Goal: Task Accomplishment & Management: Manage account settings

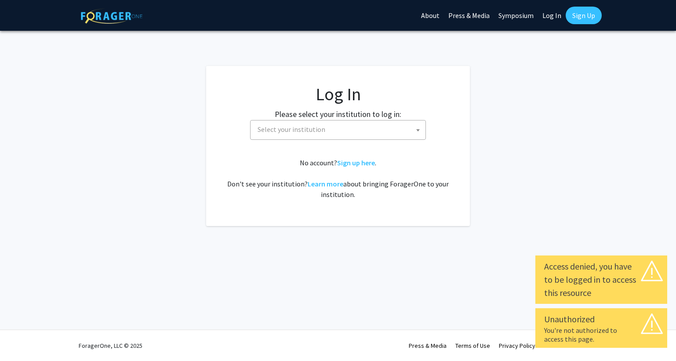
select select
click at [330, 130] on span "Select your institution" at bounding box center [339, 129] width 171 height 18
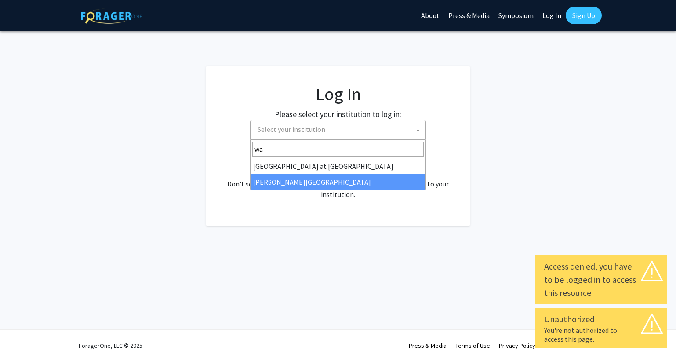
type input "wa"
select select "21"
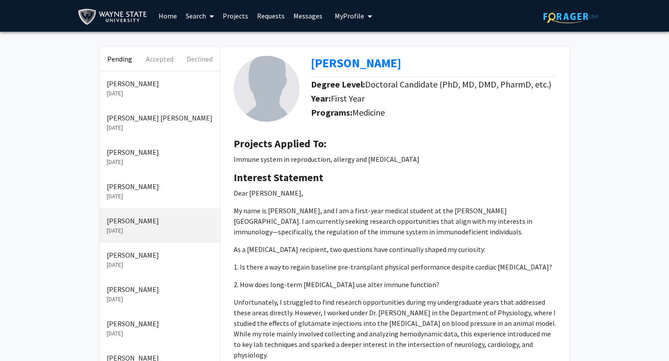
click at [138, 90] on p "[DATE]" at bounding box center [160, 93] width 106 height 9
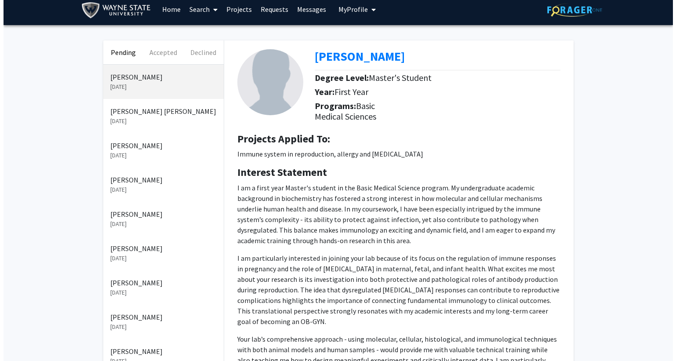
scroll to position [264, 0]
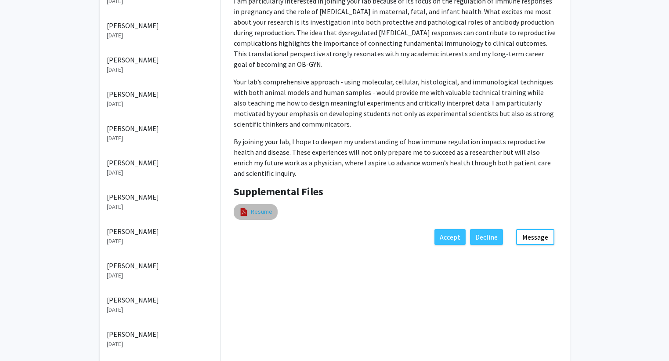
click at [261, 210] on link "Resume" at bounding box center [262, 211] width 22 height 9
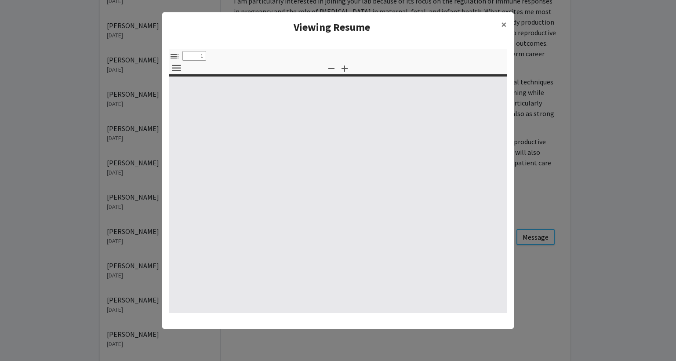
select select "custom"
type input "0"
select select "custom"
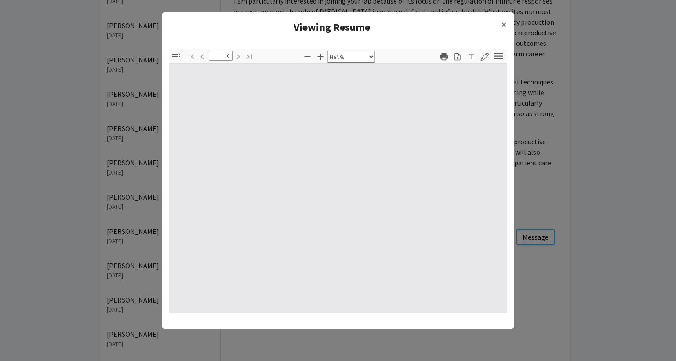
type input "1"
select select "auto"
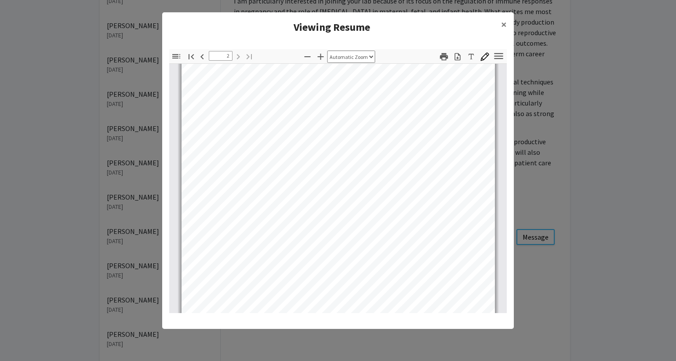
scroll to position [352, 0]
type input "1"
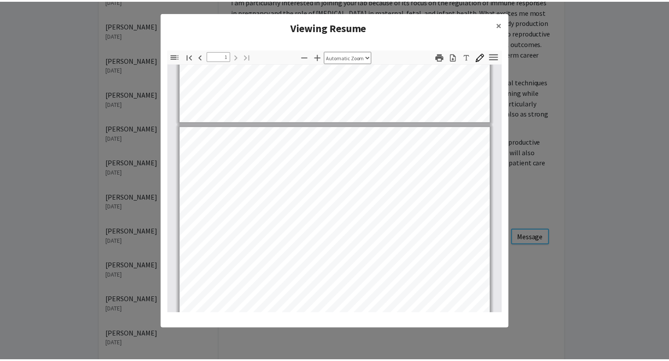
scroll to position [0, 0]
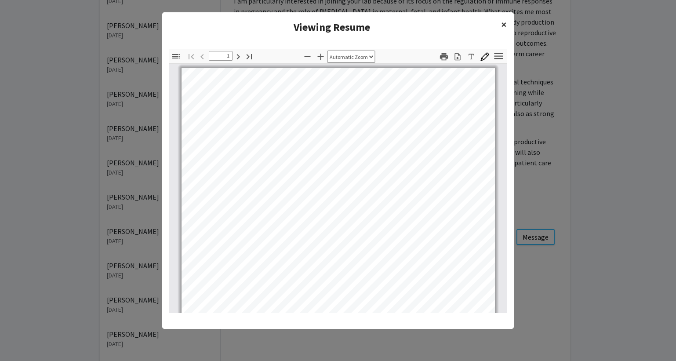
click at [505, 23] on span "×" at bounding box center [504, 25] width 6 height 14
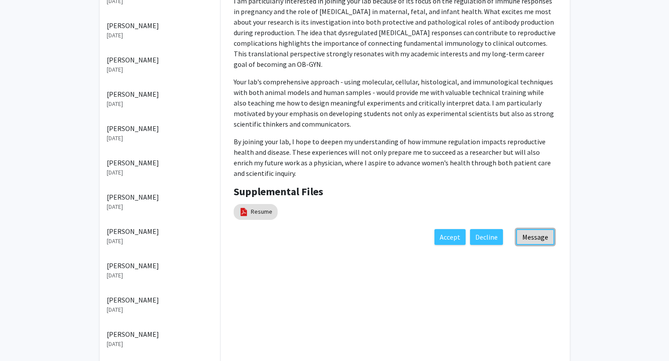
click at [539, 237] on button "Message" at bounding box center [535, 237] width 38 height 16
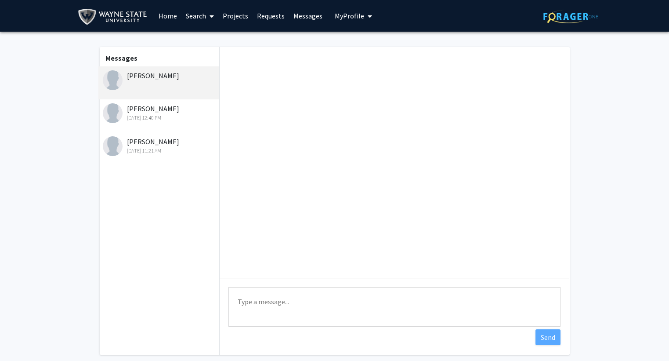
click at [303, 296] on textarea "Type a message" at bounding box center [394, 307] width 332 height 40
click at [316, 294] on textarea "Type a message" at bounding box center [394, 307] width 332 height 40
paste textarea "Thank you for reaching out and for your interest. I have to apologize that our …"
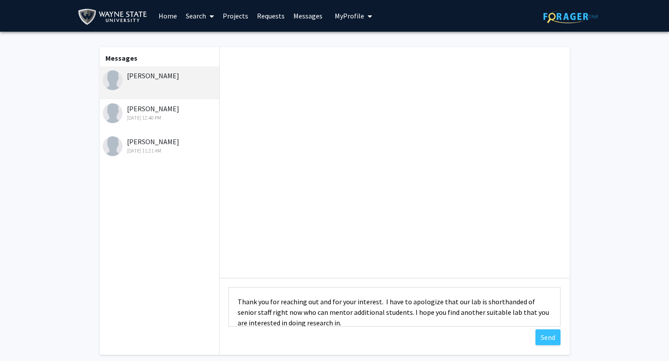
drag, startPoint x: 221, startPoint y: 308, endPoint x: 202, endPoint y: 281, distance: 33.0
click at [204, 275] on div "Messages [PERSON_NAME] [PERSON_NAME] [DATE] 12:40 PM [PERSON_NAME] [DATE] 11:21…" at bounding box center [335, 200] width 486 height 307
click at [243, 298] on textarea "Thank you for reaching out and for your interest. I have to apologize that our …" at bounding box center [394, 307] width 332 height 40
click at [236, 297] on textarea "Thank you for reaching out and for your interest. I have to apologize that our …" at bounding box center [394, 307] width 332 height 40
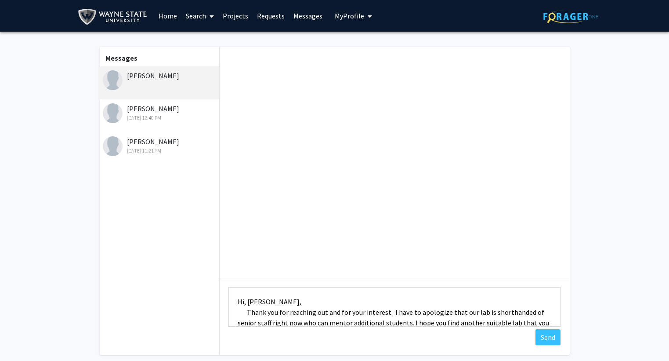
drag, startPoint x: 504, startPoint y: 311, endPoint x: 504, endPoint y: 298, distance: 13.2
click at [504, 307] on textarea "Hi, [PERSON_NAME], Thank you for reaching out and for your interest. I have to …" at bounding box center [394, 307] width 332 height 40
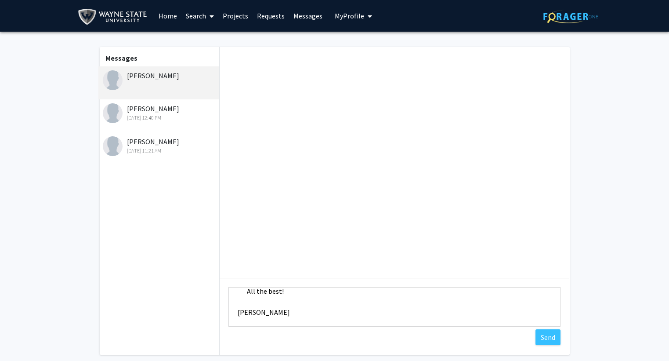
drag, startPoint x: 288, startPoint y: 320, endPoint x: 348, endPoint y: 320, distance: 60.2
click at [348, 320] on textarea "Hi, [PERSON_NAME], Thank you for reaching out and for your interest. I have to …" at bounding box center [394, 307] width 332 height 40
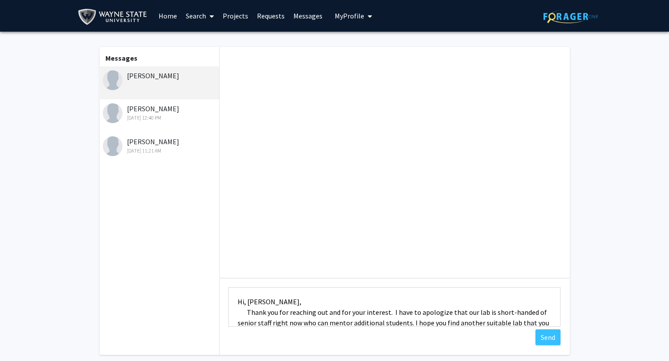
click at [449, 318] on textarea "Hi, [PERSON_NAME], Thank you for reaching out and for your interest. I have to …" at bounding box center [394, 307] width 332 height 40
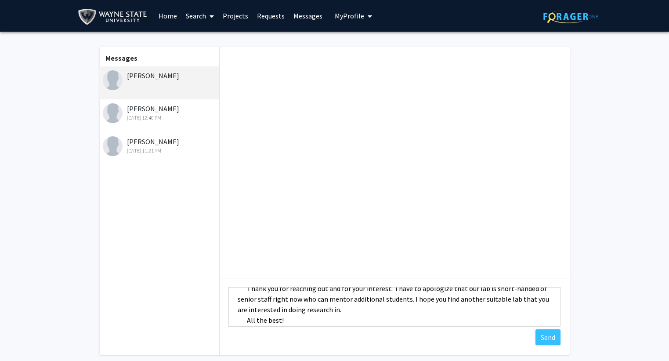
scroll to position [12, 0]
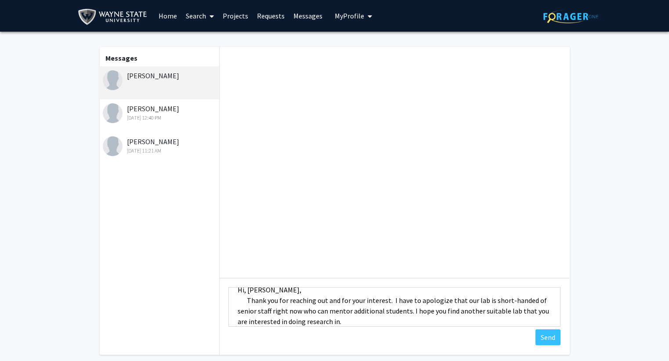
drag, startPoint x: 335, startPoint y: 324, endPoint x: 358, endPoint y: 308, distance: 28.4
click at [335, 324] on textarea "Hi, [PERSON_NAME], Thank you for reaching out and for your interest. I have to …" at bounding box center [394, 307] width 332 height 40
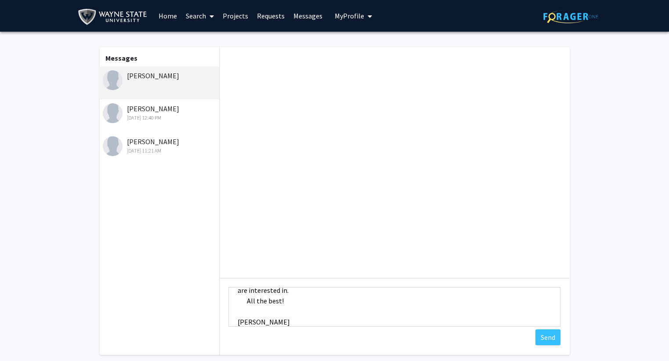
scroll to position [47, 0]
click at [260, 309] on textarea "Hi, [PERSON_NAME], Thank you for reaching out and for your interest. I have to …" at bounding box center [394, 307] width 332 height 40
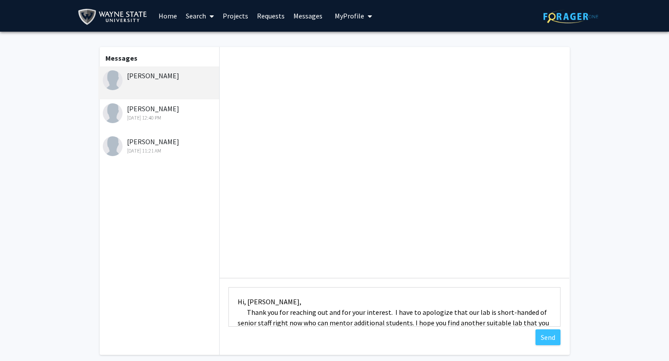
drag, startPoint x: 286, startPoint y: 314, endPoint x: 218, endPoint y: 312, distance: 67.2
click at [218, 312] on div "Messages [PERSON_NAME] [PERSON_NAME] [DATE] 12:40 PM [PERSON_NAME] [DATE] 11:21…" at bounding box center [335, 200] width 486 height 307
click at [284, 304] on textarea "Hi, [PERSON_NAME], Thank you for reaching out and for your interest. I have to …" at bounding box center [394, 307] width 332 height 40
type textarea "Hi, [PERSON_NAME], Thank you for reaching out and for your interest. I have to …"
click at [546, 338] on button "Send" at bounding box center [547, 337] width 25 height 16
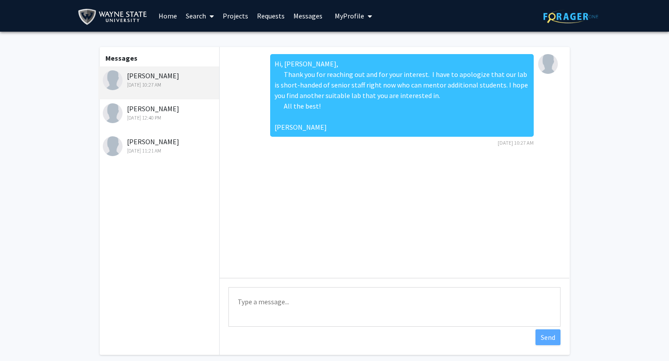
click at [173, 117] on div "[DATE] 12:40 PM" at bounding box center [160, 118] width 115 height 8
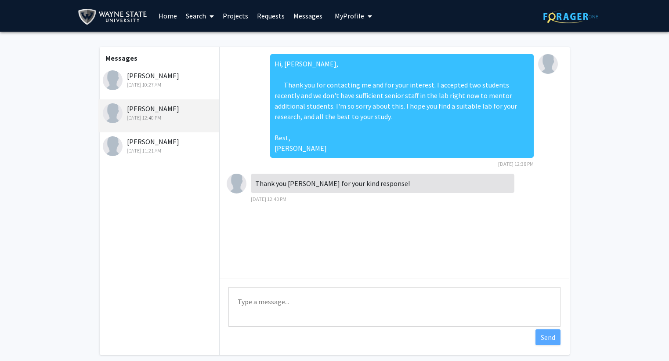
click at [154, 142] on div "[PERSON_NAME] [DATE] 11:21 AM" at bounding box center [160, 145] width 115 height 18
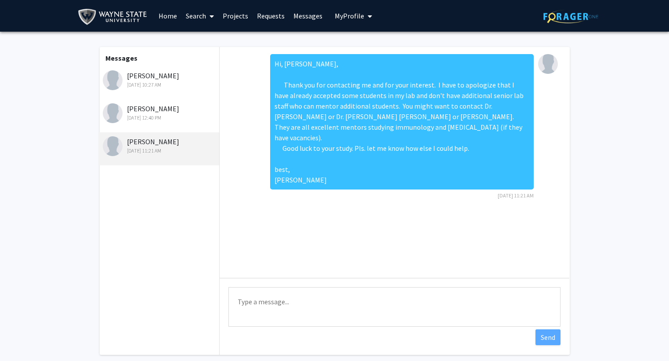
click at [171, 18] on link "Home" at bounding box center [167, 15] width 27 height 31
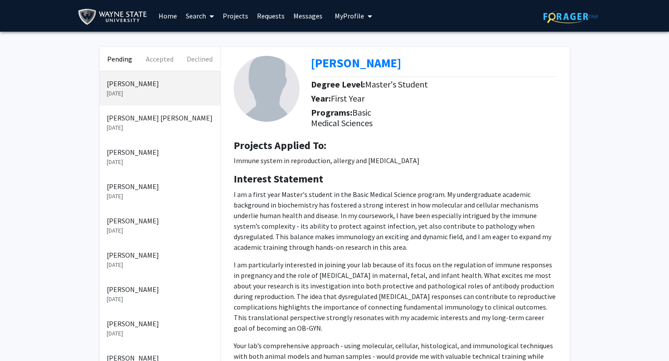
click at [149, 127] on p "[DATE]" at bounding box center [160, 127] width 106 height 9
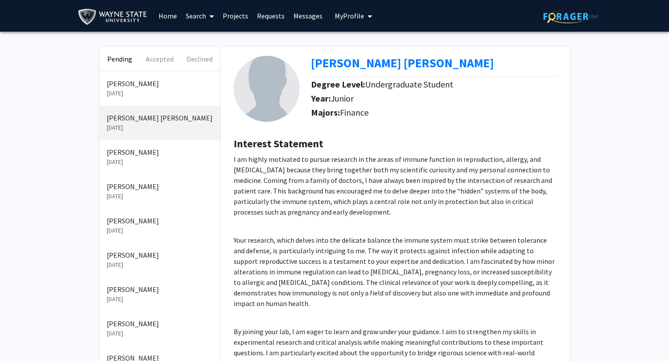
click at [141, 122] on p "[PERSON_NAME] [PERSON_NAME]" at bounding box center [160, 117] width 106 height 11
click at [353, 195] on p "I am highly motivated to pursue research in the areas of immune function in rep…" at bounding box center [395, 185] width 323 height 63
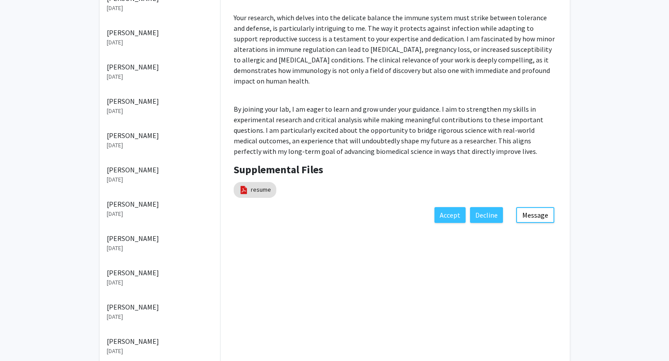
scroll to position [351, 0]
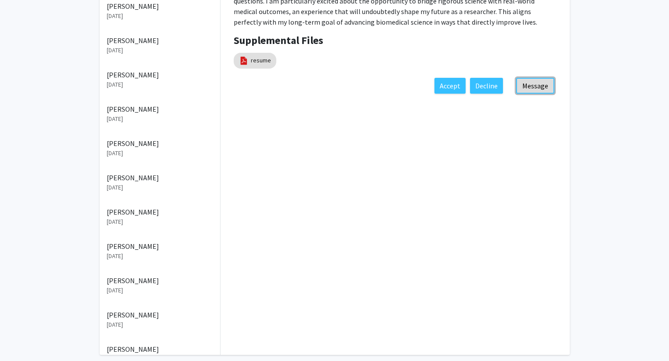
click at [538, 87] on button "Message" at bounding box center [535, 86] width 38 height 16
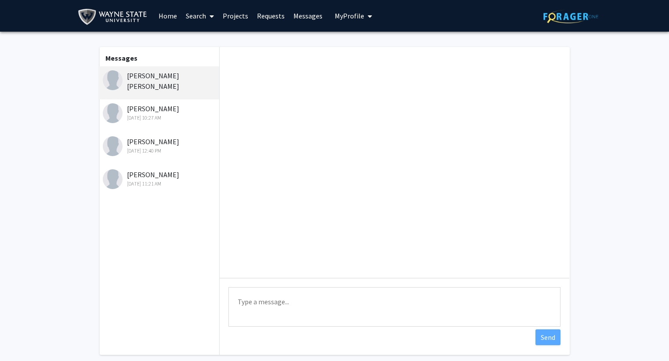
click at [301, 306] on textarea "Type a message" at bounding box center [394, 307] width 332 height 40
paste textarea "Thank you for reaching out and for your interest. I have to apologize that our …"
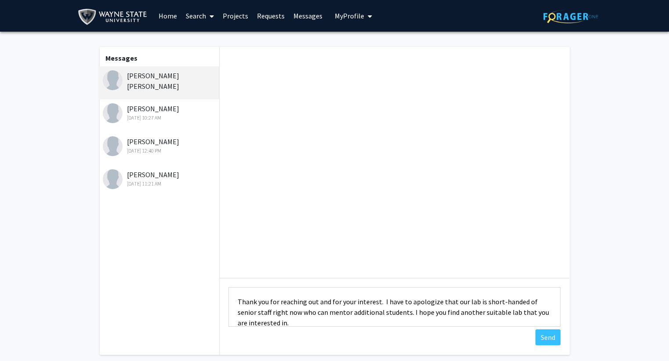
drag, startPoint x: 271, startPoint y: 321, endPoint x: 218, endPoint y: 274, distance: 70.3
click at [218, 274] on div "Messages [PERSON_NAME] [PERSON_NAME] Mishra [DATE] 10:27 AM [PERSON_NAME] [DATE…" at bounding box center [335, 200] width 486 height 307
click at [236, 300] on textarea "Thank you for reaching out and for your interest. I have to apologize that our …" at bounding box center [394, 307] width 332 height 40
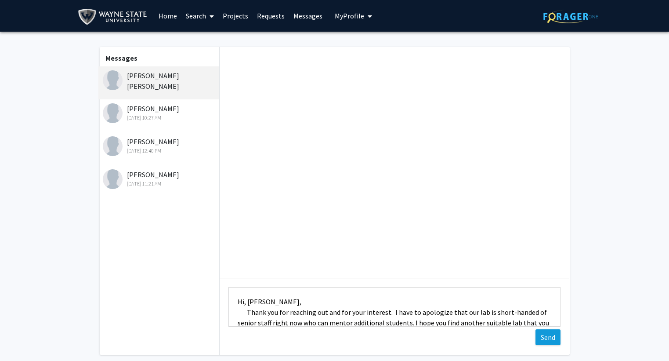
type textarea "Hi, [PERSON_NAME], Thank you for reaching out and for your interest. I have to …"
click at [545, 333] on button "Send" at bounding box center [547, 337] width 25 height 16
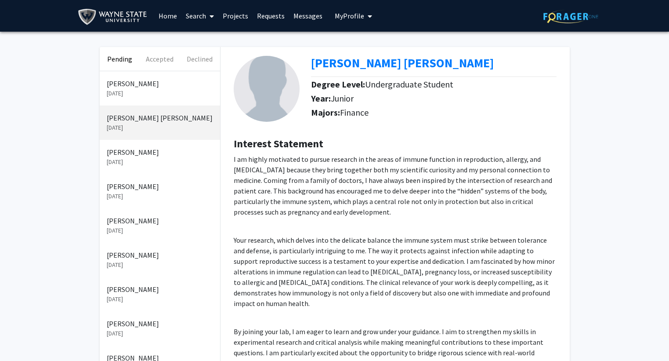
click at [162, 159] on p "[DATE]" at bounding box center [160, 161] width 106 height 9
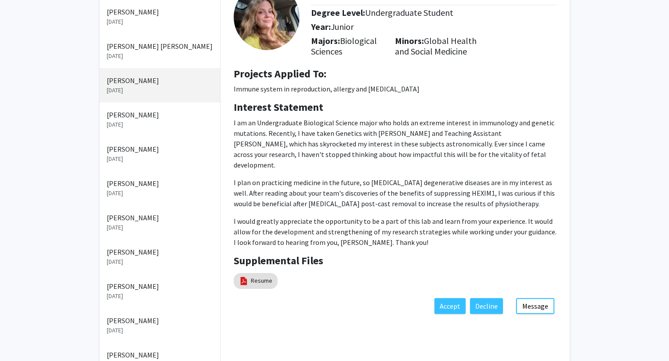
scroll to position [88, 0]
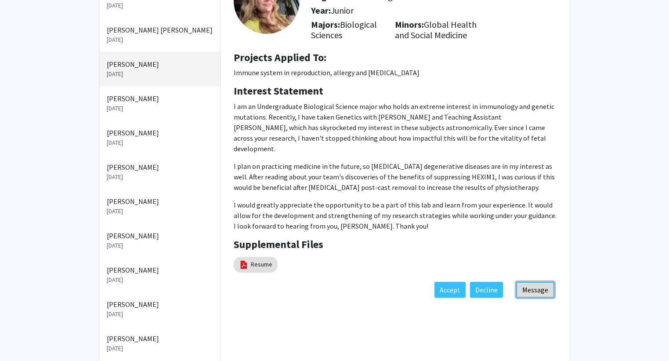
click at [544, 282] on button "Message" at bounding box center [535, 290] width 38 height 16
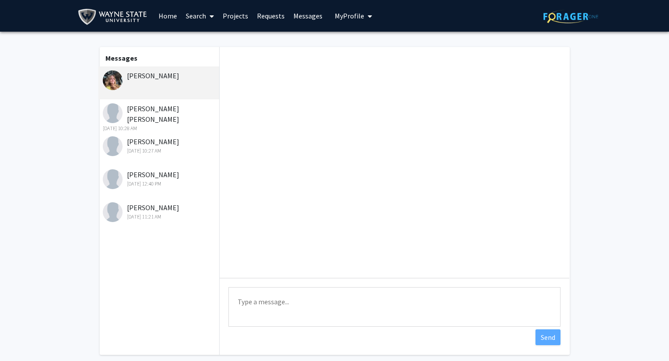
click at [256, 287] on textarea "Type a message" at bounding box center [394, 307] width 332 height 40
paste textarea "Thank you for reaching out and for your interest. I have to apologize that our …"
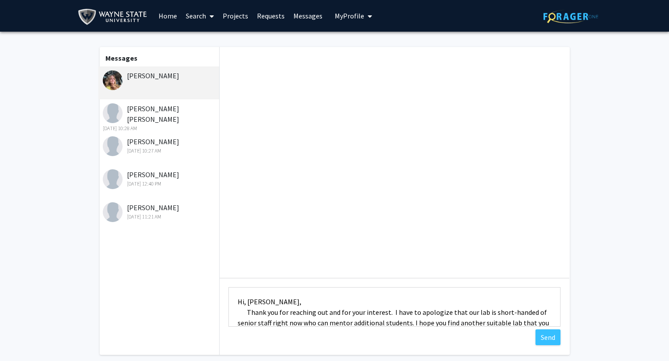
drag, startPoint x: 287, startPoint y: 317, endPoint x: 230, endPoint y: 283, distance: 66.4
click at [230, 283] on div "Type a message Hi, [PERSON_NAME], Thank you for reaching out and for your inter…" at bounding box center [395, 308] width 350 height 60
type textarea "Hi, [PERSON_NAME], Thank you for reaching out and for your interest. I have to …"
click at [553, 337] on button "Send" at bounding box center [547, 337] width 25 height 16
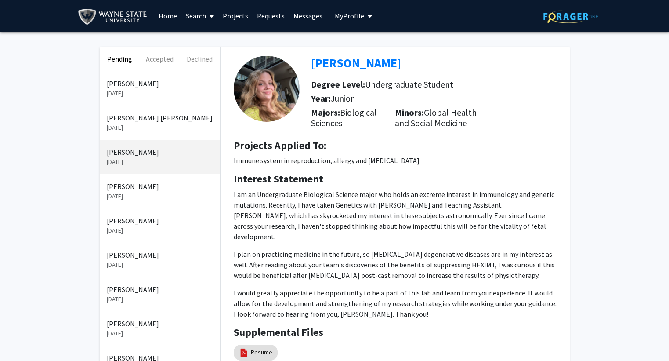
click at [176, 192] on p "[DATE]" at bounding box center [160, 196] width 106 height 9
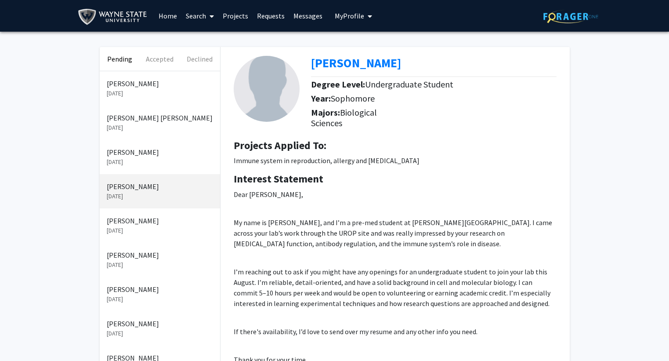
click at [169, 11] on link "Home" at bounding box center [167, 15] width 27 height 31
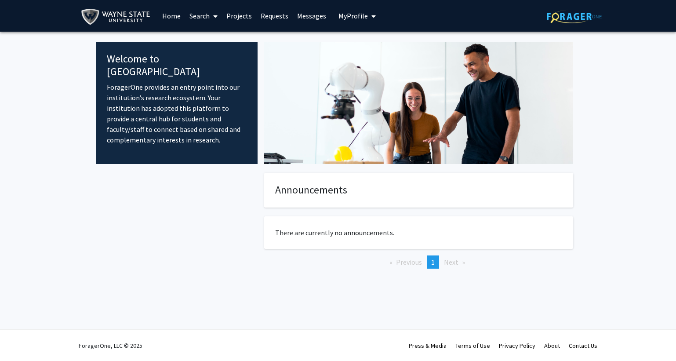
click at [354, 18] on span "My Profile" at bounding box center [352, 15] width 29 height 9
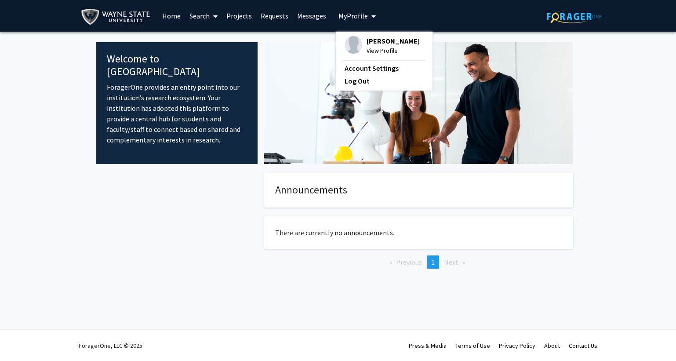
click at [374, 47] on span "View Profile" at bounding box center [392, 51] width 53 height 10
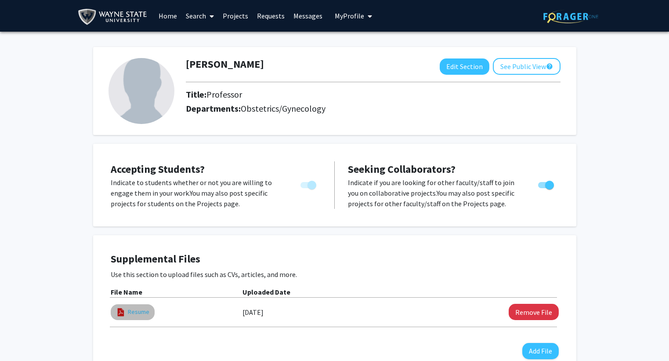
click at [133, 313] on link "Resume" at bounding box center [139, 311] width 22 height 9
select select "custom"
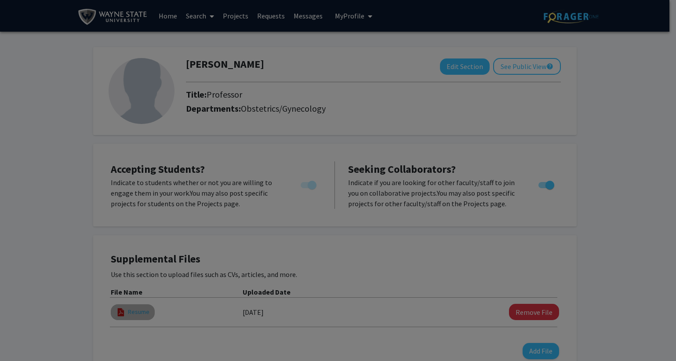
type input "0"
select select "custom"
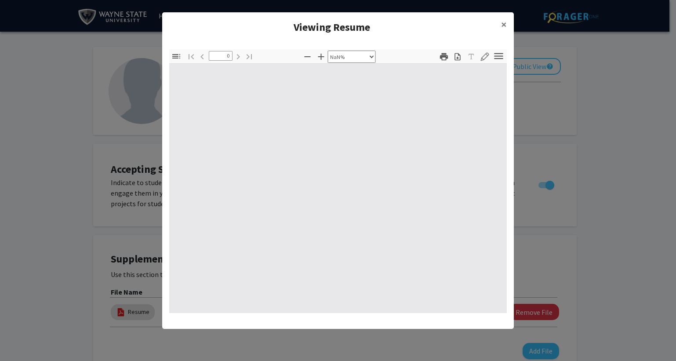
type input "1"
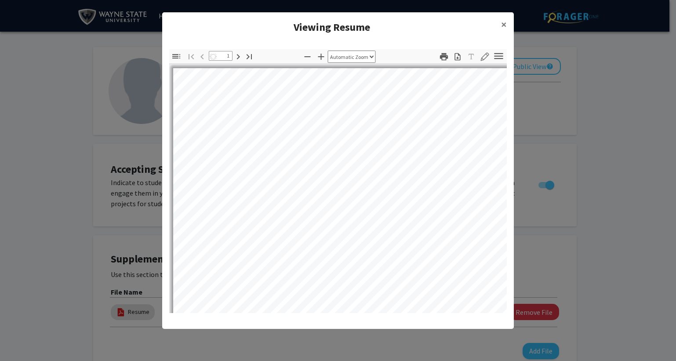
select select "auto"
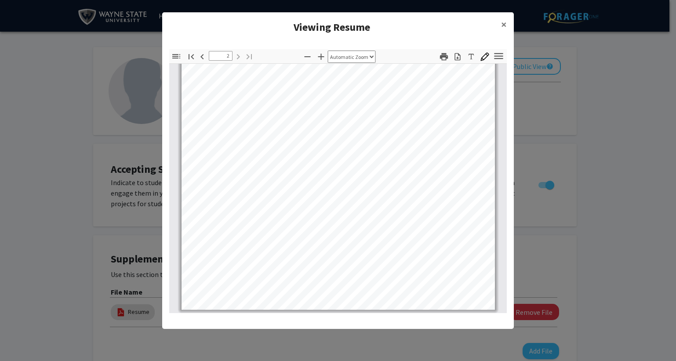
scroll to position [575, 0]
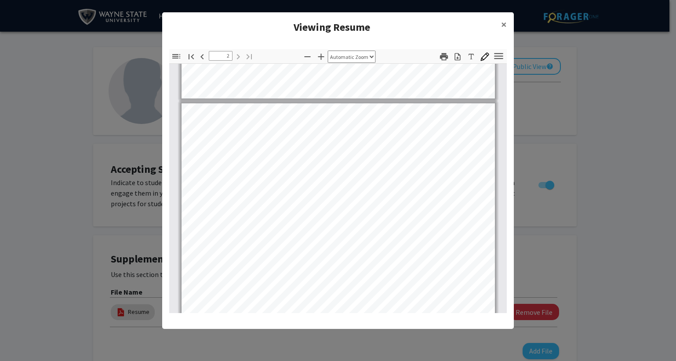
type input "1"
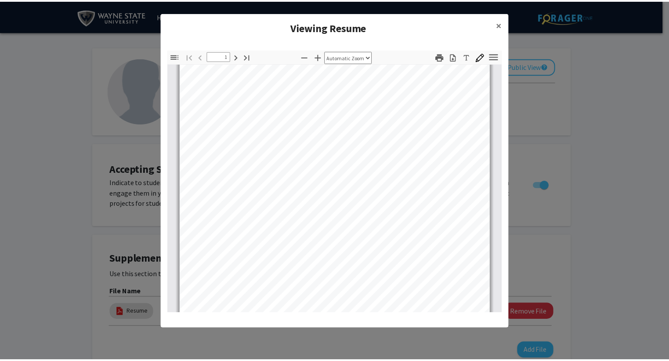
scroll to position [0, 0]
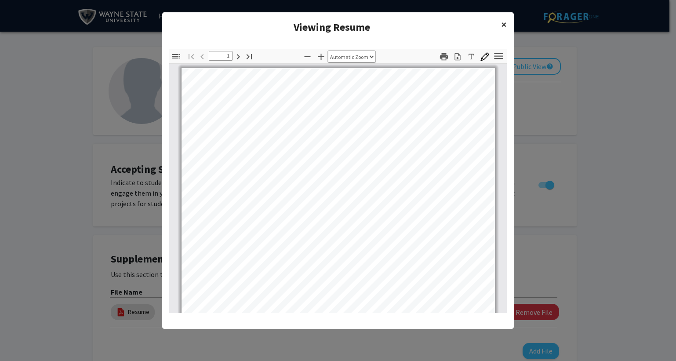
click at [503, 23] on span "×" at bounding box center [504, 25] width 6 height 14
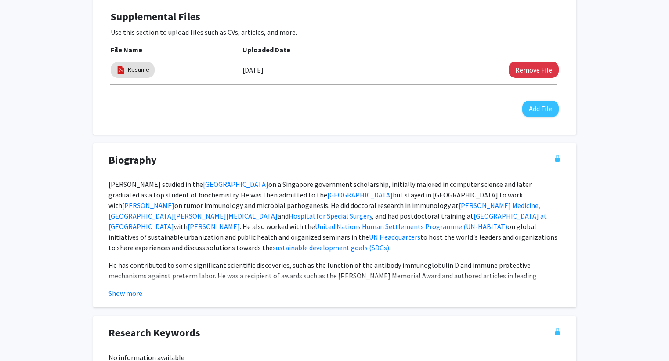
scroll to position [264, 0]
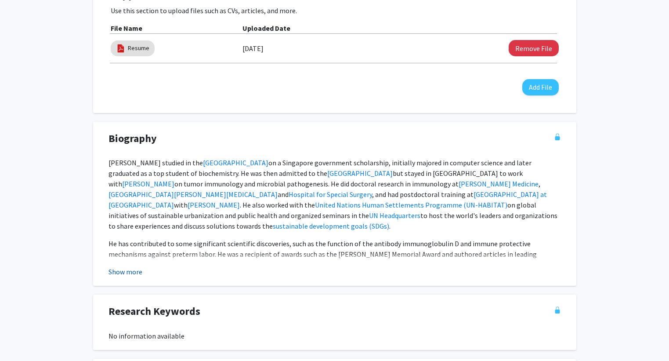
click at [129, 274] on button "Show more" at bounding box center [125, 271] width 34 height 11
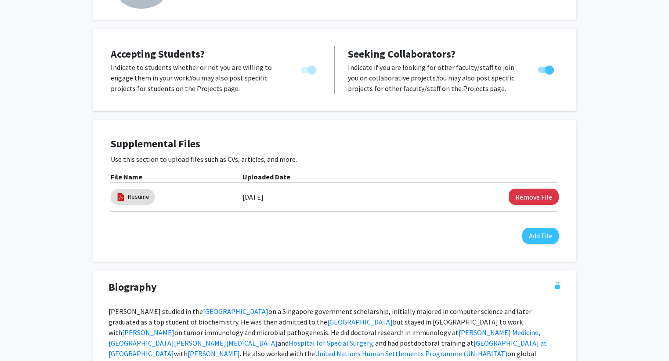
scroll to position [88, 0]
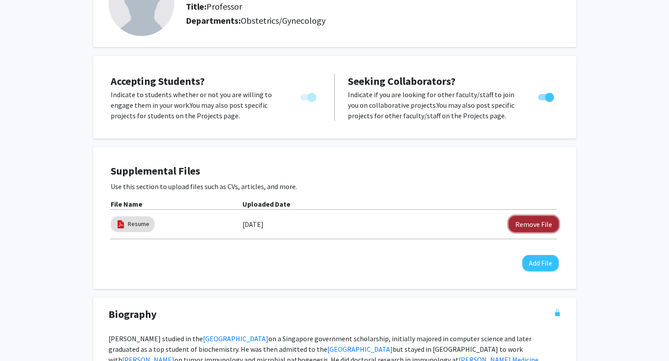
click at [532, 224] on button "Remove File" at bounding box center [534, 224] width 50 height 16
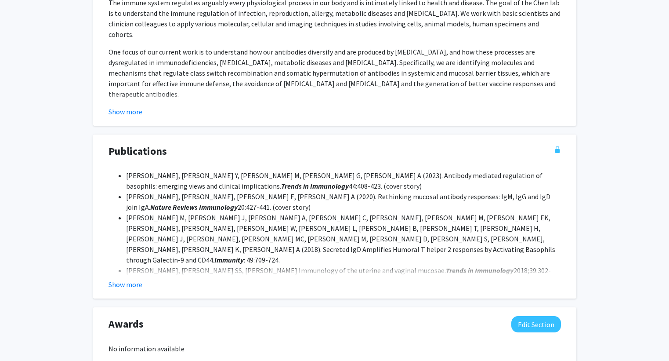
scroll to position [703, 0]
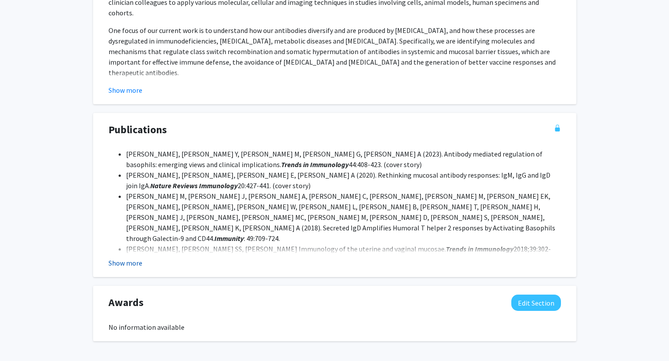
click at [127, 257] on button "Show more" at bounding box center [125, 262] width 34 height 11
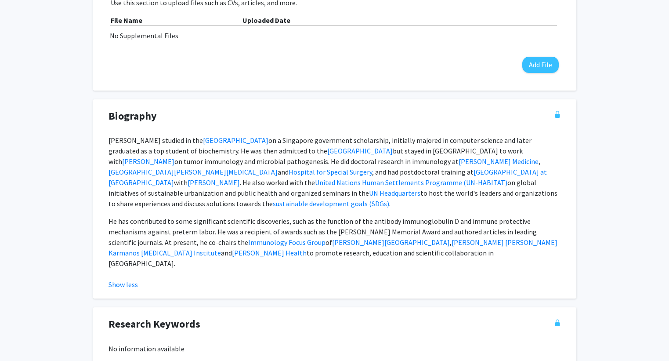
scroll to position [0, 0]
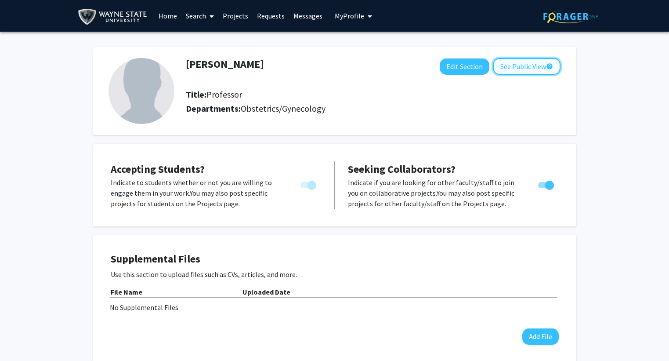
click at [517, 61] on button "See Public View help" at bounding box center [527, 66] width 68 height 17
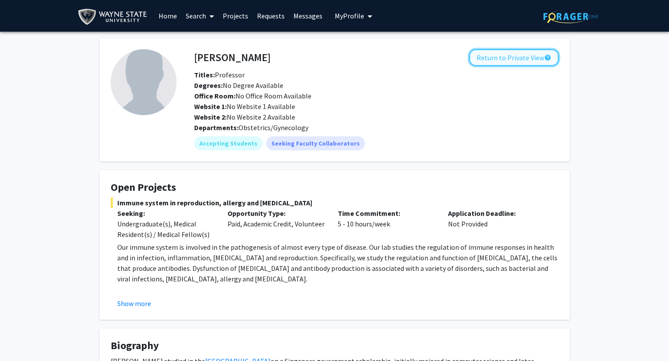
click at [540, 62] on button "Return to Private View help" at bounding box center [514, 57] width 90 height 17
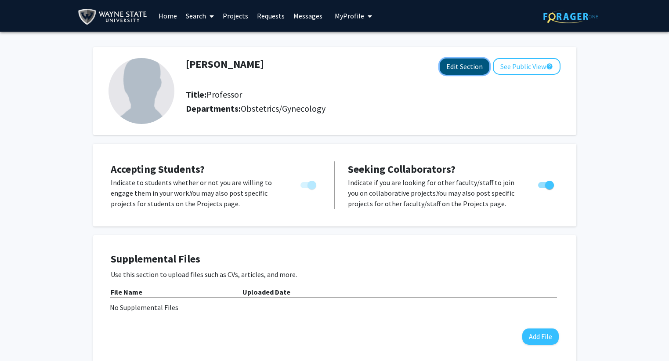
click at [469, 69] on button "Edit Section" at bounding box center [465, 66] width 50 height 16
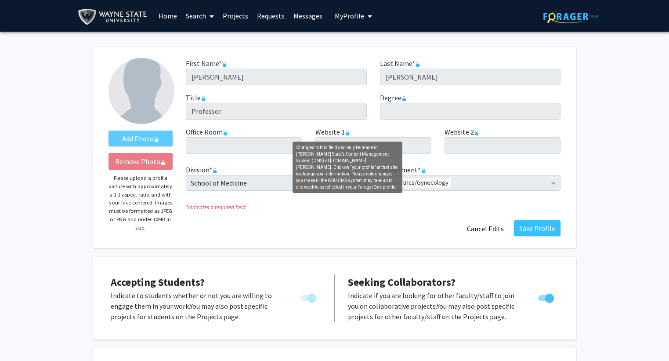
click at [346, 133] on rect "Changes to this field can only be made in Wayne State’s Content Management Syst…" at bounding box center [347, 133] width 4 height 3
click at [345, 134] on icon "Changes to this field can only be made in Wayne State’s Content Management Syst…" at bounding box center [347, 132] width 5 height 5
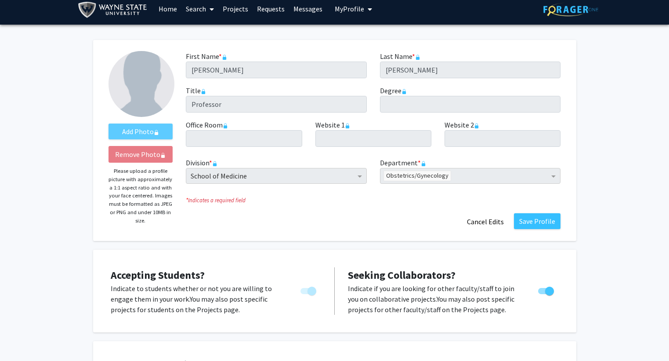
scroll to position [176, 0]
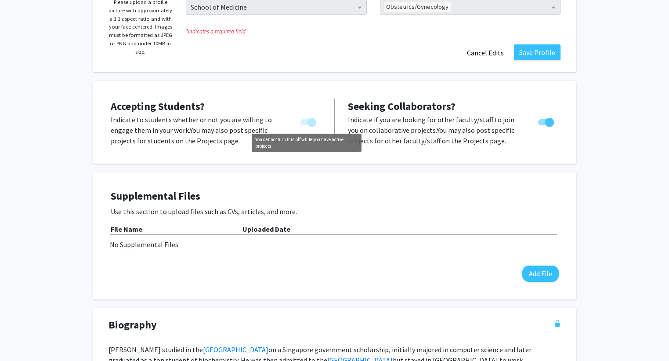
click at [313, 121] on span "You cannot turn this off while you have active projects." at bounding box center [311, 122] width 9 height 9
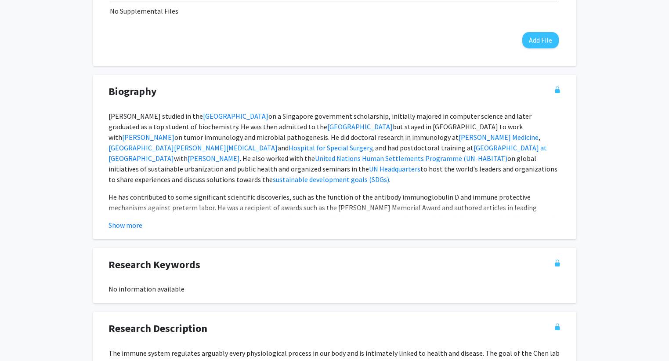
scroll to position [439, 0]
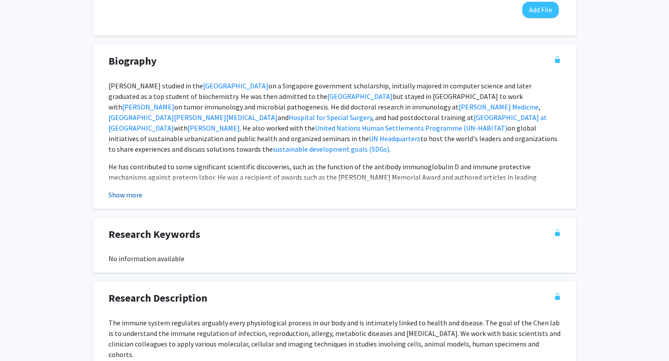
click at [133, 199] on button "Show more" at bounding box center [125, 194] width 34 height 11
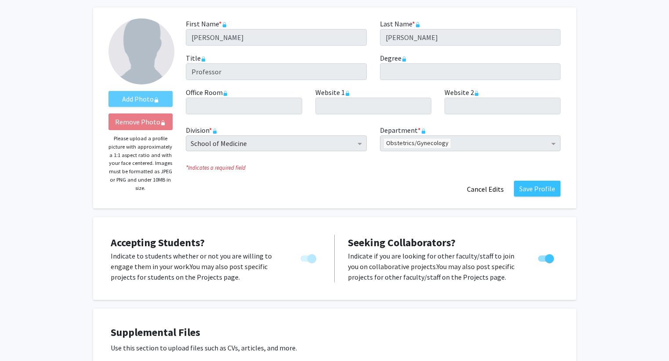
scroll to position [0, 0]
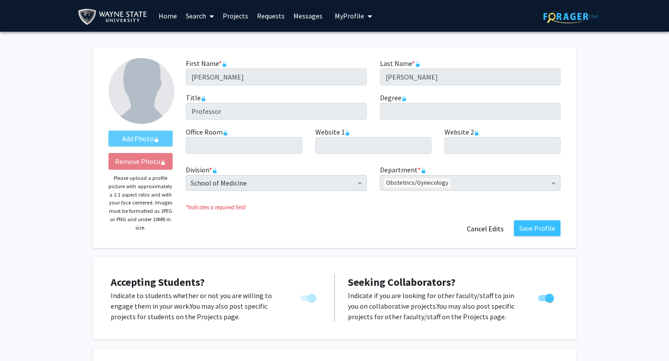
click at [356, 15] on span "My Profile" at bounding box center [349, 15] width 29 height 9
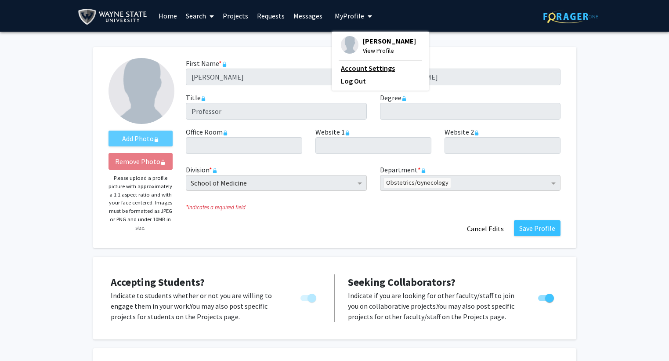
click at [360, 68] on link "Account Settings" at bounding box center [380, 68] width 79 height 11
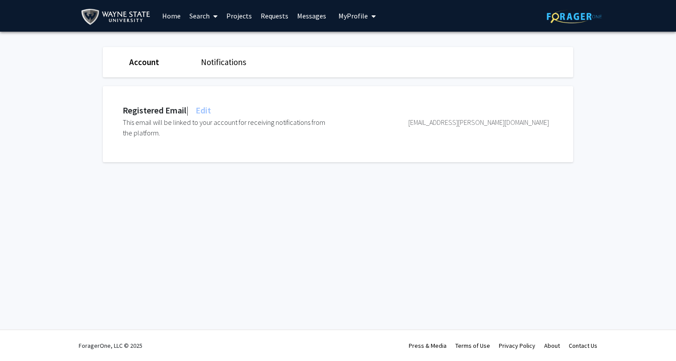
click at [579, 16] on img at bounding box center [573, 17] width 55 height 14
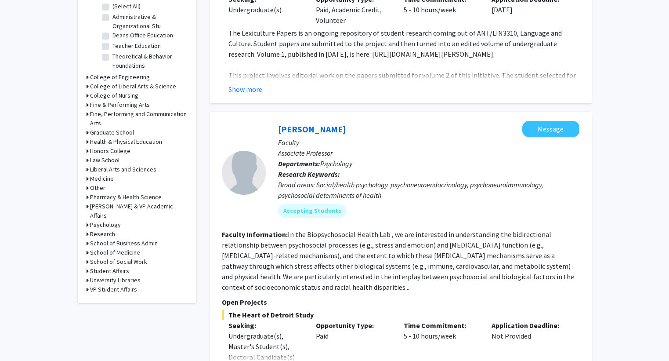
scroll to position [351, 0]
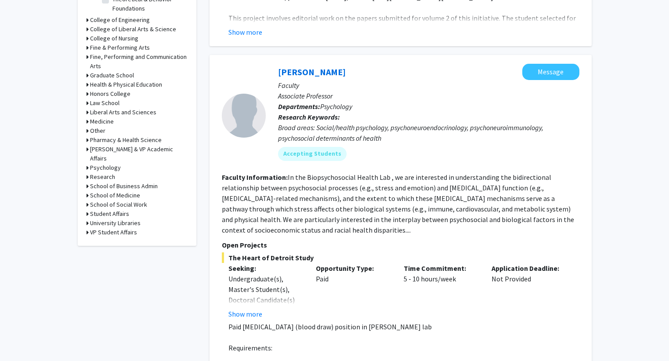
click at [87, 122] on icon at bounding box center [88, 121] width 2 height 9
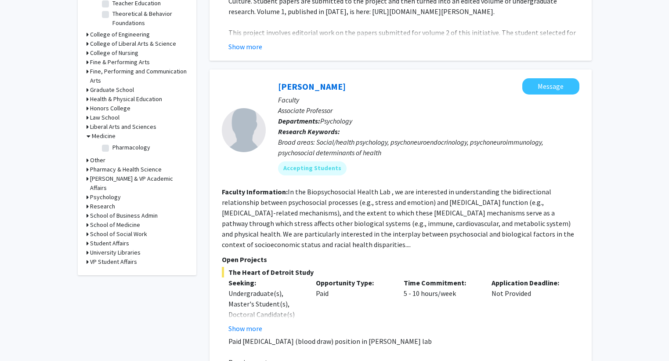
scroll to position [264, 0]
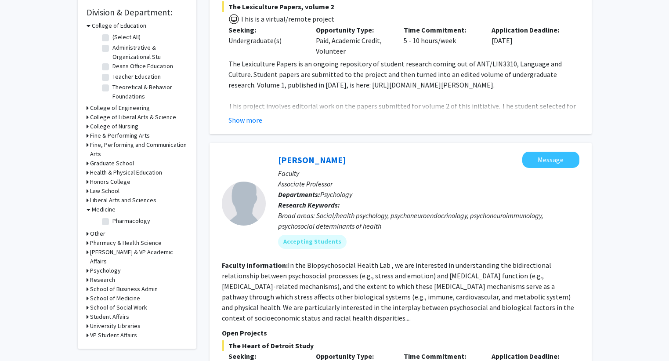
click at [107, 211] on h3 "Medicine" at bounding box center [104, 209] width 24 height 9
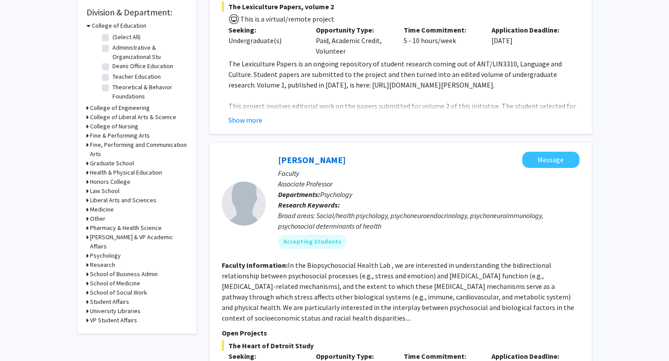
click at [97, 209] on h3 "Medicine" at bounding box center [102, 209] width 24 height 9
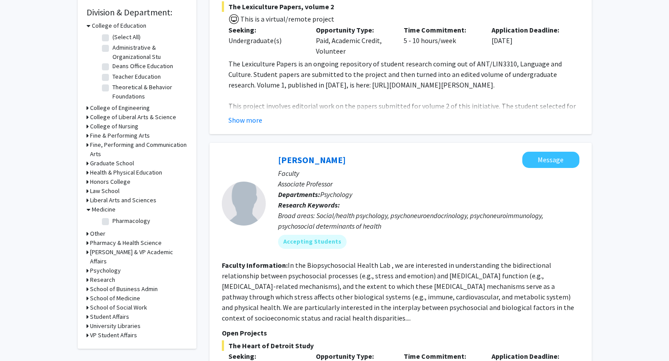
click at [85, 291] on div "Refine By Collaboration Status: Collaboration Status All Faculty/Staff Collabor…" at bounding box center [137, 65] width 119 height 565
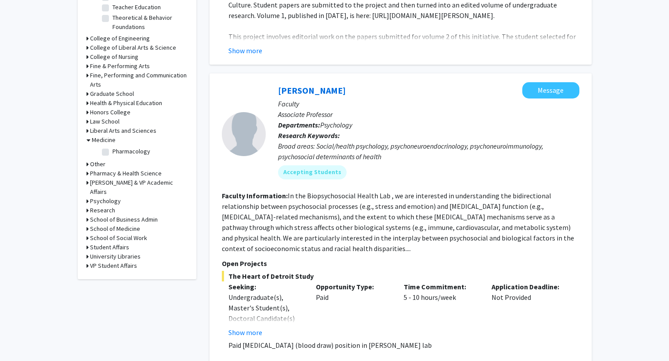
scroll to position [351, 0]
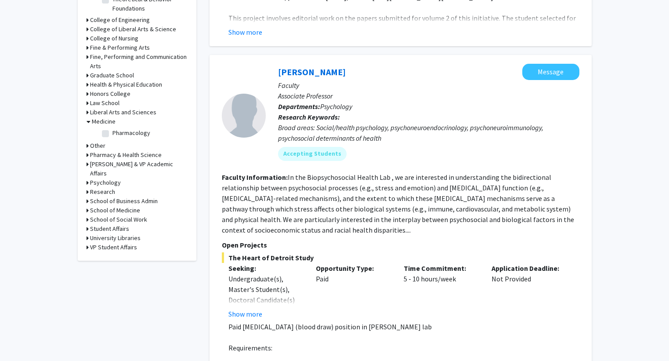
click at [87, 206] on icon at bounding box center [88, 210] width 2 height 9
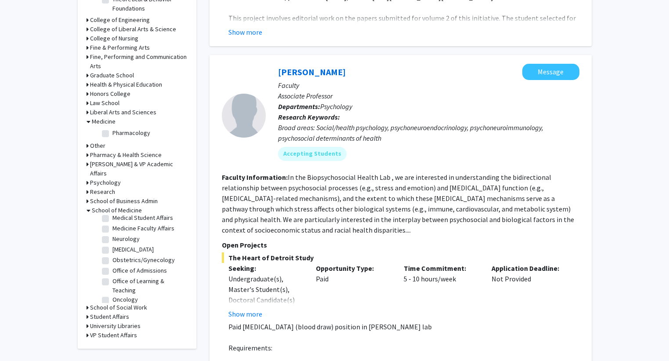
scroll to position [130, 0]
click at [158, 246] on label "Obstetrics/Gynecology" at bounding box center [143, 246] width 62 height 9
click at [118, 246] on input "Obstetrics/Gynecology" at bounding box center [115, 245] width 6 height 6
checkbox input "true"
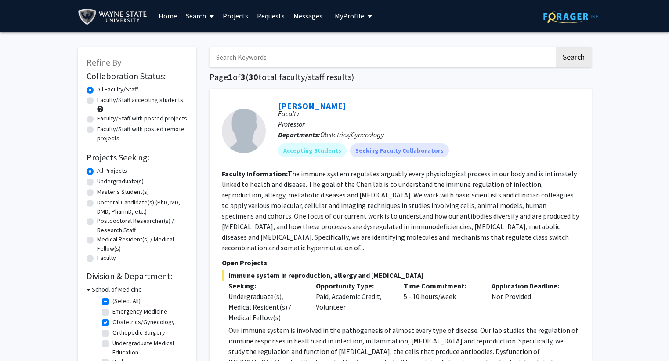
click at [353, 19] on span "My Profile" at bounding box center [349, 15] width 29 height 9
click at [354, 210] on section "Faculty Information: The immune system regulates arguably every physiological p…" at bounding box center [401, 210] width 358 height 84
click at [302, 108] on link "[PERSON_NAME]" at bounding box center [312, 105] width 68 height 11
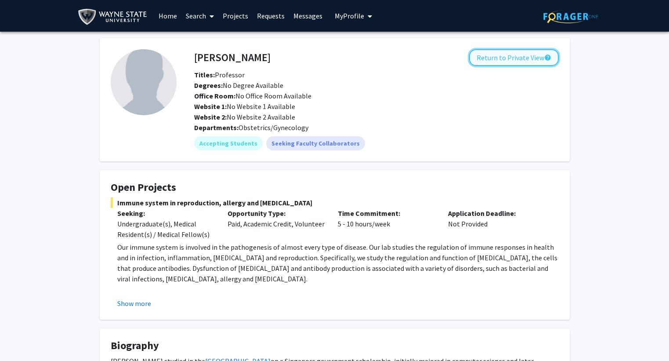
click at [522, 56] on button "Return to Private View help" at bounding box center [514, 57] width 90 height 17
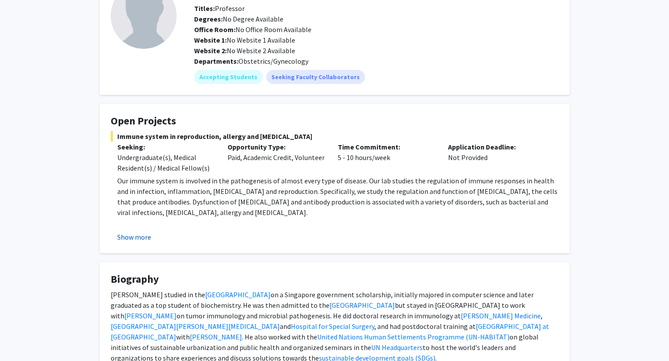
scroll to position [88, 0]
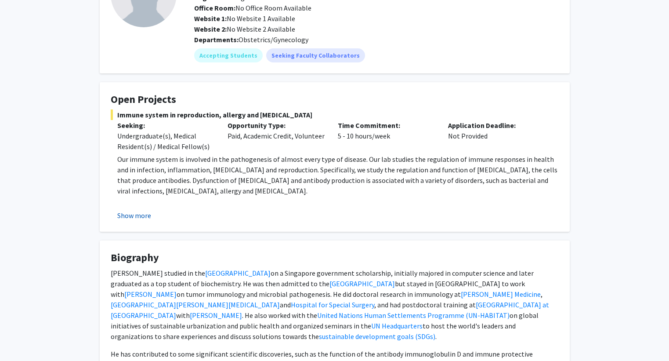
click at [138, 219] on button "Show more" at bounding box center [134, 215] width 34 height 11
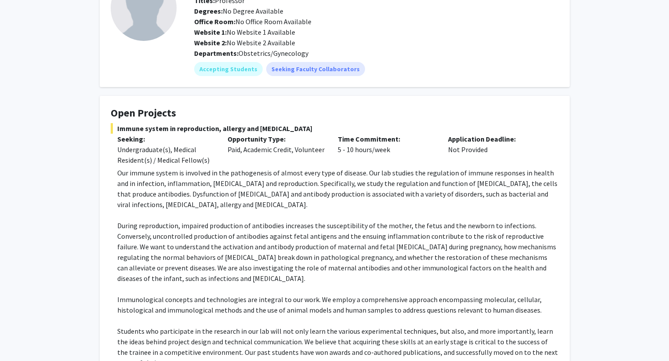
scroll to position [0, 0]
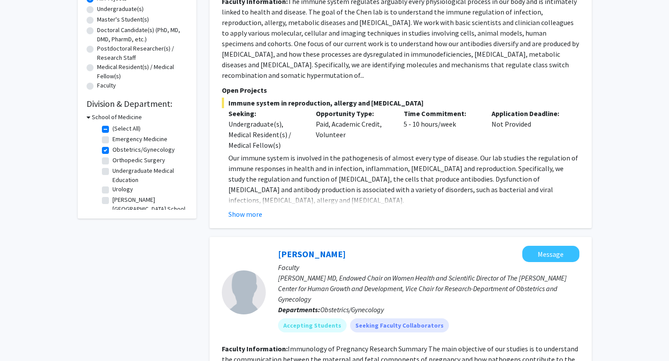
scroll to position [84, 0]
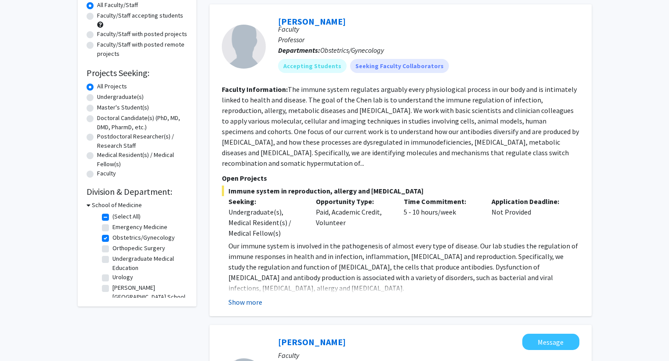
click at [237, 297] on button "Show more" at bounding box center [245, 302] width 34 height 11
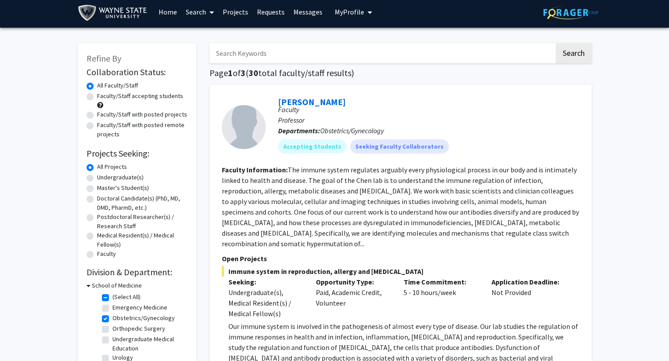
scroll to position [0, 0]
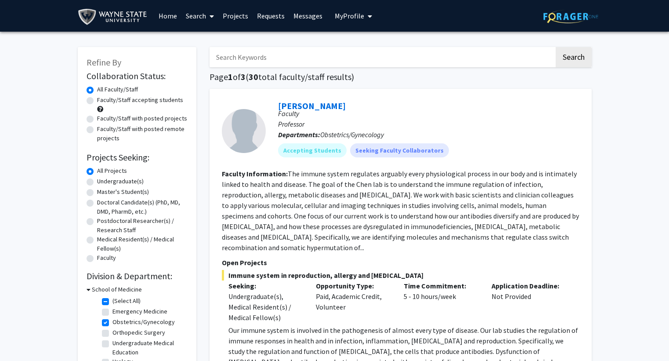
click at [230, 20] on link "Projects" at bounding box center [235, 15] width 34 height 31
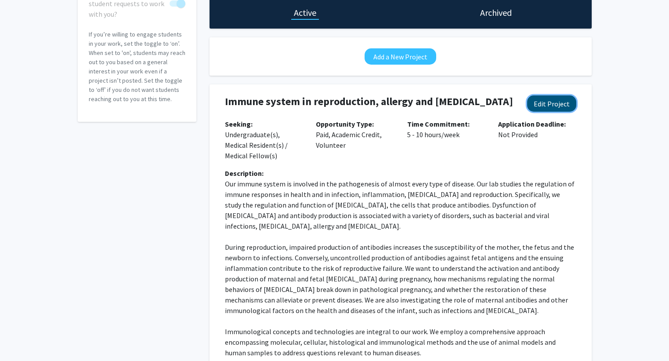
click at [557, 102] on button "Edit Project" at bounding box center [551, 103] width 49 height 16
select select "5 - 10"
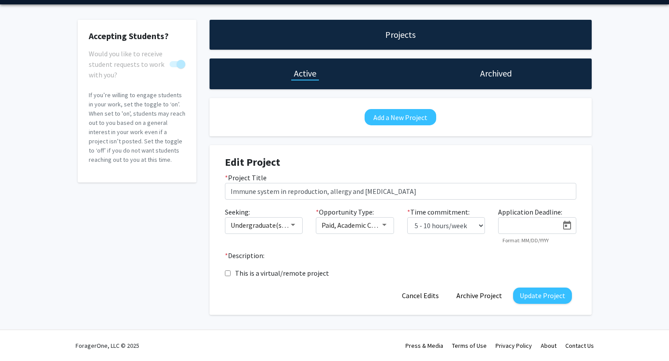
scroll to position [88, 0]
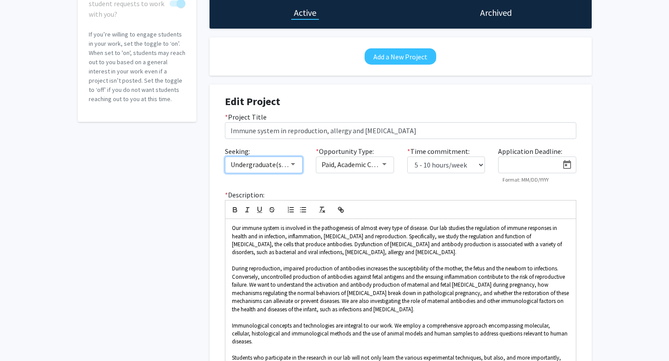
click at [300, 167] on mat-select "Undergraduate(s), Medical Resident(s) / Medical Fellow(s)" at bounding box center [264, 164] width 78 height 17
click at [296, 166] on div at bounding box center [293, 164] width 8 height 7
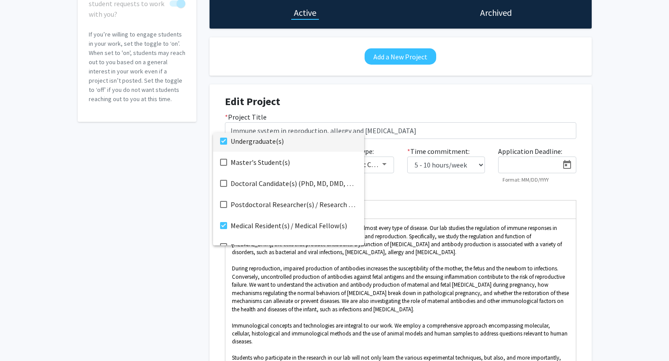
scroll to position [14, 0]
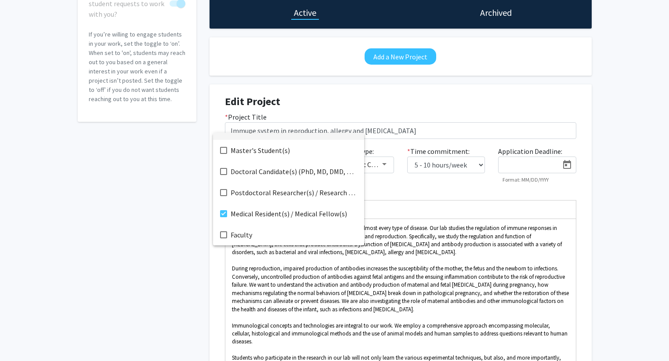
click at [398, 188] on div at bounding box center [334, 180] width 669 height 361
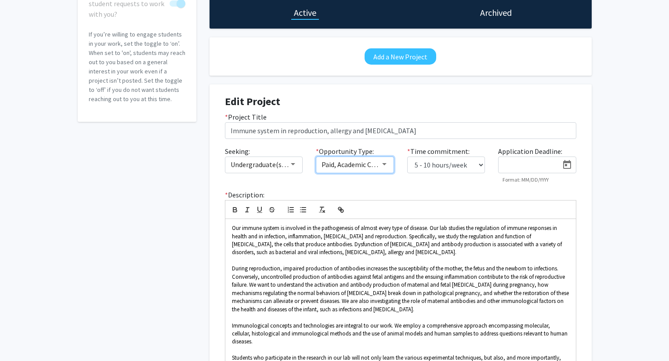
click at [387, 165] on div at bounding box center [384, 164] width 8 height 7
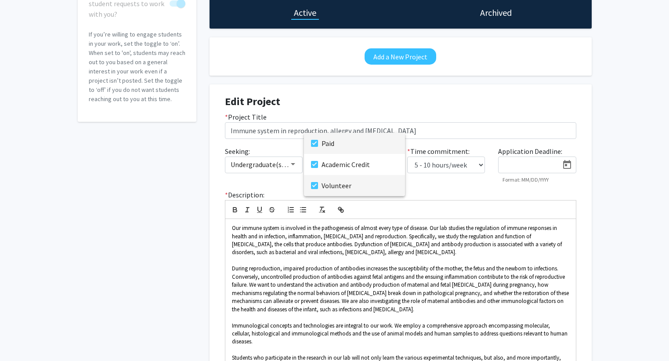
click at [314, 183] on mat-pseudo-checkbox at bounding box center [314, 185] width 7 height 7
click at [315, 164] on mat-pseudo-checkbox at bounding box center [314, 164] width 7 height 7
click at [313, 141] on mat-pseudo-checkbox at bounding box center [314, 143] width 7 height 7
click at [434, 186] on div at bounding box center [334, 180] width 669 height 361
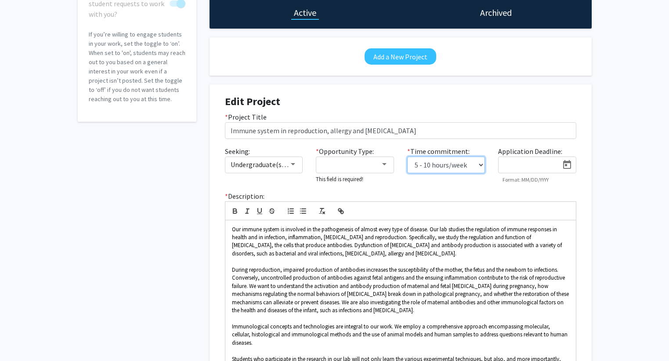
click at [464, 168] on select "0 - 5 hours/week 5 - 10 hours/week 10 - 15 hours/week 15 - 20 hours/week 20 - 3…" at bounding box center [446, 164] width 78 height 17
click at [512, 190] on div "Seeking: Undergraduate(s), Medical Resident(s) / Medical Fellow(s) * Opportunit…" at bounding box center [400, 168] width 365 height 45
drag, startPoint x: 473, startPoint y: 166, endPoint x: 474, endPoint y: 173, distance: 6.6
click at [473, 166] on select "0 - 5 hours/week 5 - 10 hours/week 10 - 15 hours/week 15 - 20 hours/week 20 - 3…" at bounding box center [446, 164] width 78 height 17
click at [510, 191] on div "* Description: Our immune system is involved in the pathogenesis of almost ever…" at bounding box center [400, 324] width 365 height 267
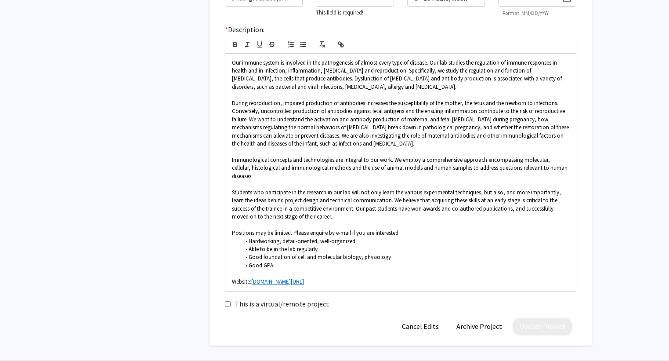
scroll to position [264, 0]
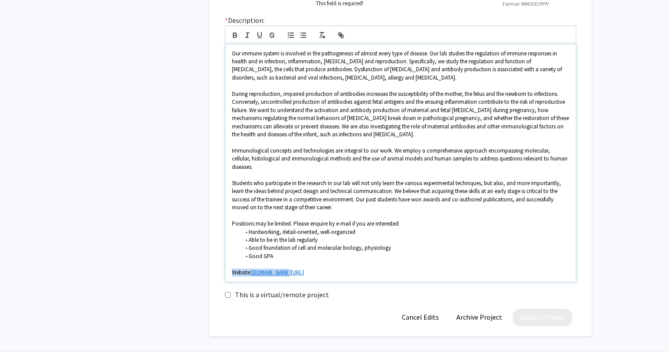
drag, startPoint x: 300, startPoint y: 265, endPoint x: 226, endPoint y: 262, distance: 73.8
click at [226, 262] on div "Our immune system is involved in the pathogenesis of almost every type of disea…" at bounding box center [400, 163] width 351 height 238
drag, startPoint x: 414, startPoint y: 61, endPoint x: 421, endPoint y: 63, distance: 6.7
click at [421, 63] on span "Our immune system is involved in the pathogenesis of almost every type of disea…" at bounding box center [397, 66] width 331 height 32
click at [412, 62] on span "Our immune system is involved in the pathogenesis of almost every type of disea…" at bounding box center [397, 66] width 331 height 32
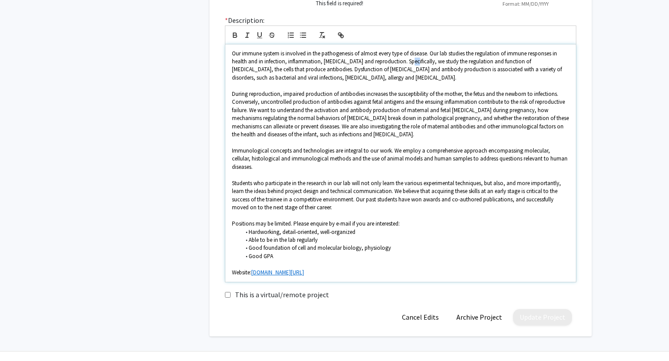
drag, startPoint x: 413, startPoint y: 61, endPoint x: 419, endPoint y: 65, distance: 6.9
click at [419, 65] on span "Our immune system is involved in the pathogenesis of almost every type of disea…" at bounding box center [397, 66] width 331 height 32
click at [394, 75] on span "Our immune system is involved in the pathogenesis of almost every type of disea…" at bounding box center [397, 66] width 331 height 32
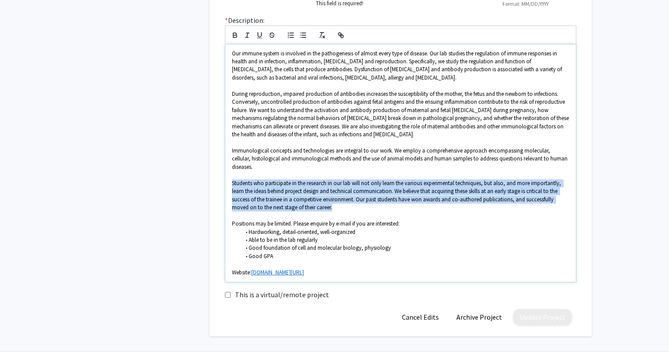
drag, startPoint x: 288, startPoint y: 184, endPoint x: 347, endPoint y: 197, distance: 61.3
click at [347, 197] on p "Students who participate in the research in our lab will not only learn the var…" at bounding box center [400, 195] width 337 height 33
click at [324, 191] on span "Students who participate in the research in our lab will not only learn the var…" at bounding box center [397, 195] width 330 height 32
drag, startPoint x: 239, startPoint y: 177, endPoint x: 347, endPoint y: 200, distance: 111.4
click at [347, 200] on p "Students who participate in the research in our lab will not only learn the var…" at bounding box center [400, 195] width 337 height 33
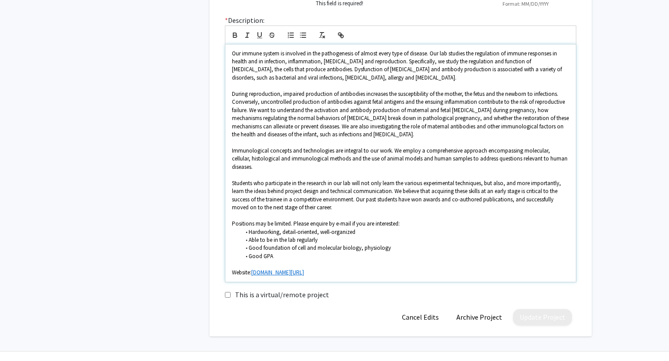
click at [390, 244] on li "Good foundation of cell and molecular biology, physiology" at bounding box center [404, 248] width 329 height 8
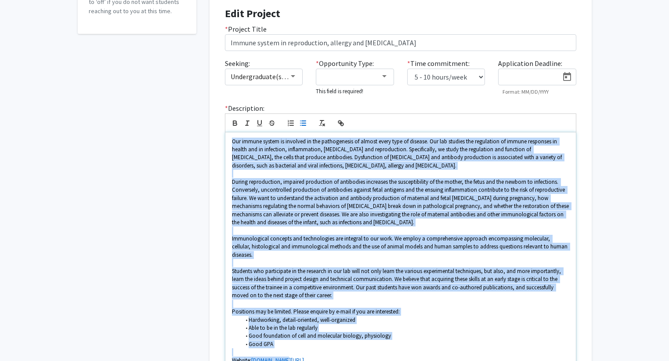
scroll to position [277, 0]
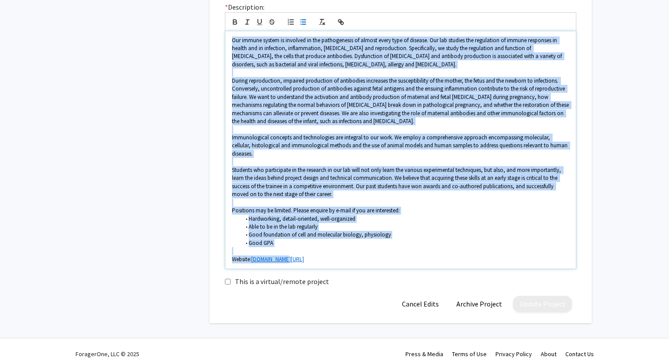
drag, startPoint x: 233, startPoint y: 140, endPoint x: 319, endPoint y: 260, distance: 148.6
click at [319, 260] on div "Our immune system is involved in the pathogenesis of almost every type of disea…" at bounding box center [400, 150] width 351 height 238
copy div "Our immune system is involved in the pathogenesis of almost every type of disea…"
click at [519, 231] on li "Good foundation of cell and molecular biology, physiology" at bounding box center [404, 235] width 329 height 8
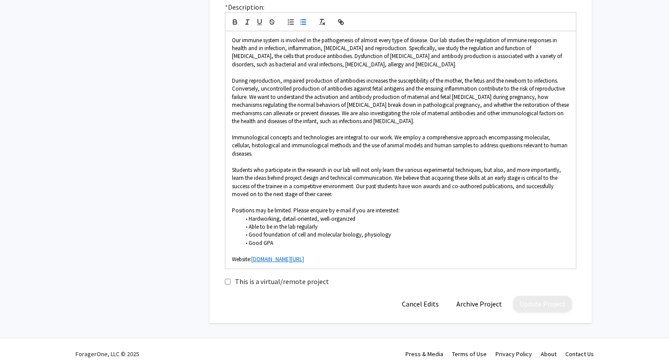
click at [611, 231] on div "Accepting Students? Would you like to receive student requests to work with you…" at bounding box center [334, 49] width 669 height 588
click at [397, 255] on p "Website: [DOMAIN_NAME][URL]" at bounding box center [400, 259] width 337 height 8
click at [394, 223] on li "Able to be in the lab regularly" at bounding box center [404, 227] width 329 height 8
click at [633, 249] on div "Accepting Students? Would you like to receive student requests to work with you…" at bounding box center [334, 49] width 669 height 588
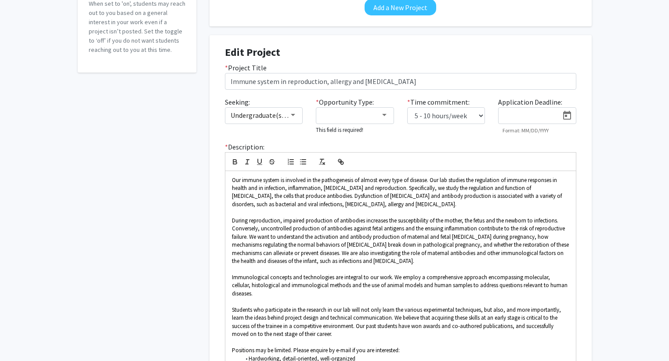
scroll to position [0, 0]
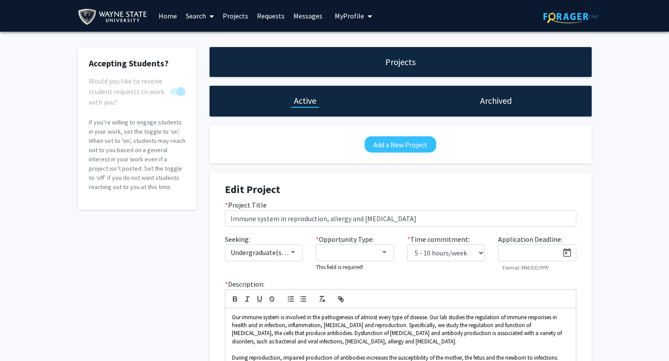
click at [461, 190] on h4 "Edit Project" at bounding box center [400, 189] width 351 height 13
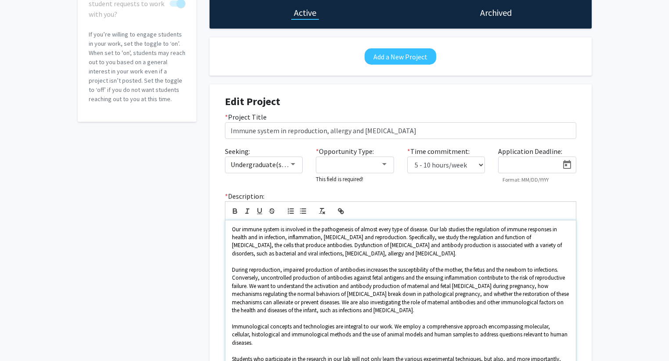
click at [342, 248] on span "Our immune system is involved in the pathogenesis of almost every type of disea…" at bounding box center [397, 241] width 331 height 32
click at [165, 274] on div "Accepting Students? Would you like to receive student requests to work with you…" at bounding box center [137, 235] width 132 height 553
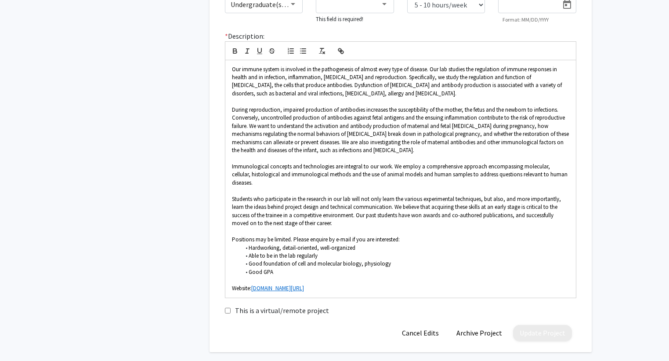
scroll to position [277, 0]
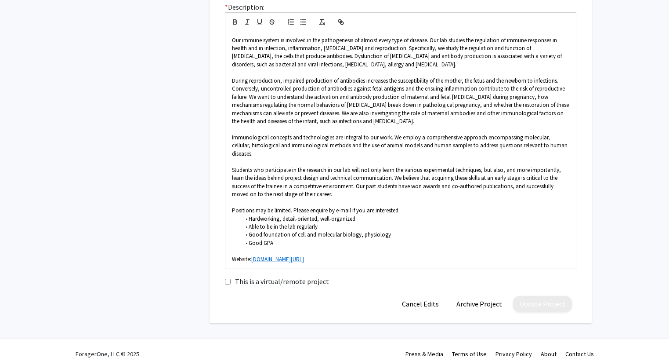
click at [598, 275] on div "Projects Active Archived Add a New Project Edit Project * Project Title Immune …" at bounding box center [400, 46] width 395 height 553
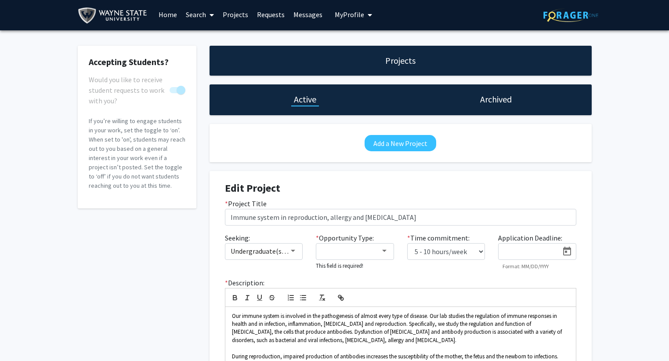
scroll to position [0, 0]
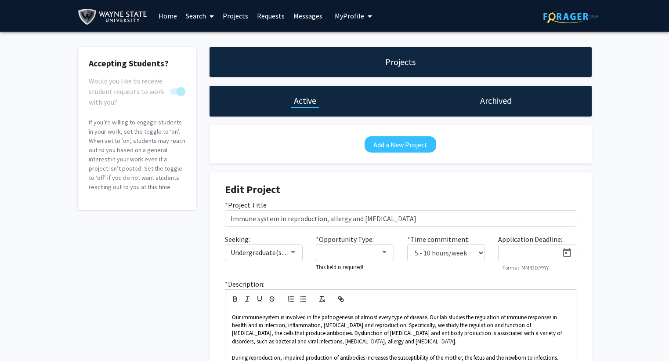
click at [300, 102] on h1 "Active" at bounding box center [305, 100] width 22 height 12
click at [495, 99] on h1 "Archived" at bounding box center [496, 100] width 32 height 12
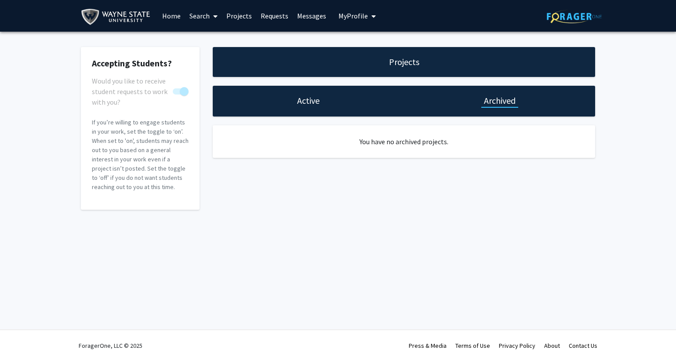
click at [315, 100] on h1 "Active" at bounding box center [308, 100] width 22 height 12
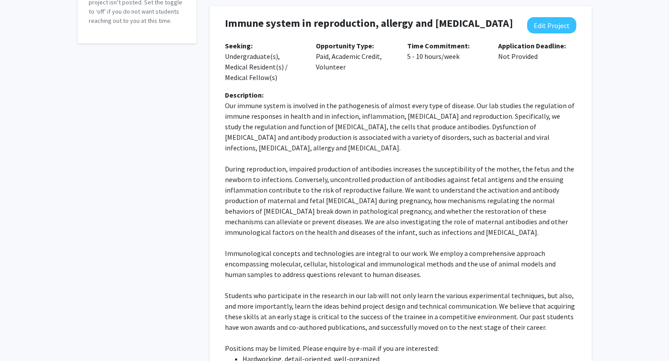
scroll to position [130, 0]
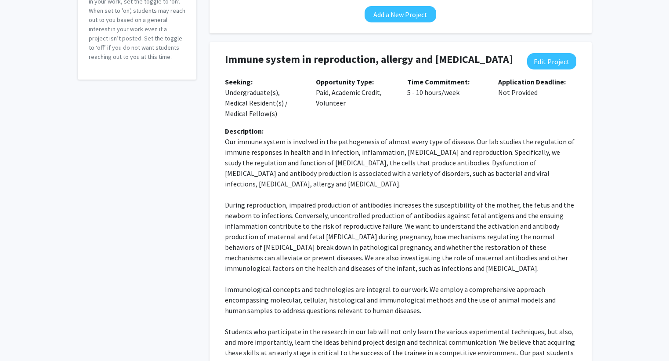
click at [385, 189] on p "Our immune system is involved in the pathogenesis of almost every type of disea…" at bounding box center [400, 162] width 351 height 53
click at [550, 58] on button "Edit Project" at bounding box center [551, 61] width 49 height 16
select select "5 - 10"
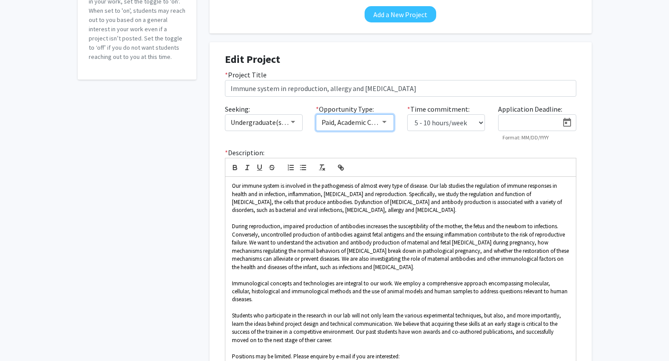
click at [353, 121] on span "Paid, Academic Credit, Volunteer" at bounding box center [370, 122] width 97 height 9
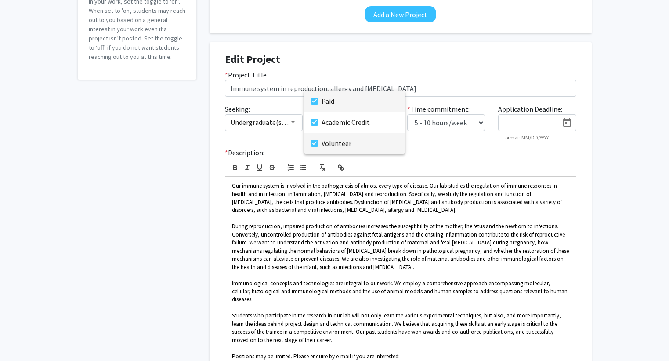
click at [316, 142] on mat-pseudo-checkbox at bounding box center [314, 143] width 7 height 7
click at [314, 122] on mat-pseudo-checkbox at bounding box center [314, 122] width 7 height 7
click at [315, 100] on mat-pseudo-checkbox at bounding box center [314, 101] width 7 height 7
click at [441, 123] on div at bounding box center [334, 180] width 669 height 361
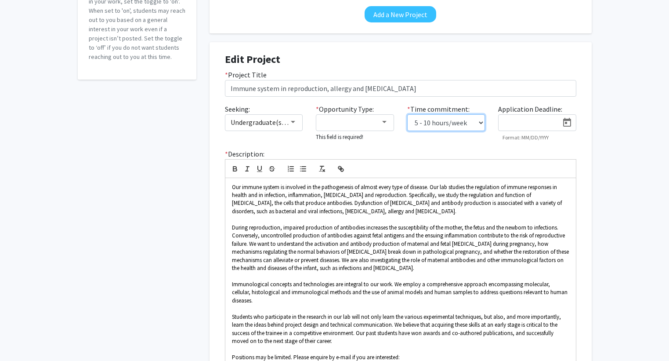
click at [466, 130] on select "0 - 5 hours/week 5 - 10 hours/week 10 - 15 hours/week 15 - 20 hours/week 20 - 3…" at bounding box center [446, 122] width 78 height 17
click at [512, 147] on div "Seeking: Undergraduate(s), Medical Resident(s) / Medical Fellow(s) * Opportunit…" at bounding box center [400, 126] width 365 height 45
click at [286, 127] on mat-select "Undergraduate(s), Medical Resident(s) / Medical Fellow(s)" at bounding box center [264, 122] width 78 height 17
click at [287, 123] on span "Undergraduate(s), Medical Resident(s) / Medical Fellow(s)" at bounding box center [317, 122] width 173 height 9
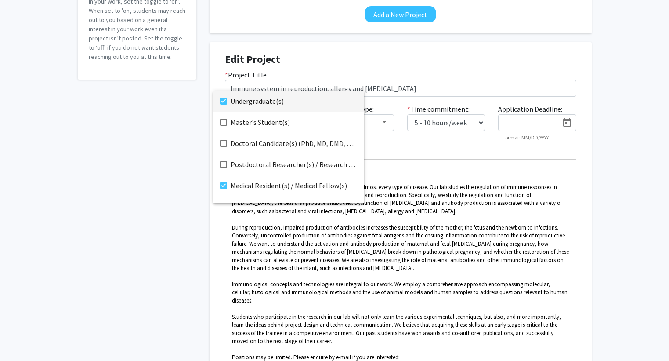
click at [156, 181] on div at bounding box center [334, 180] width 669 height 361
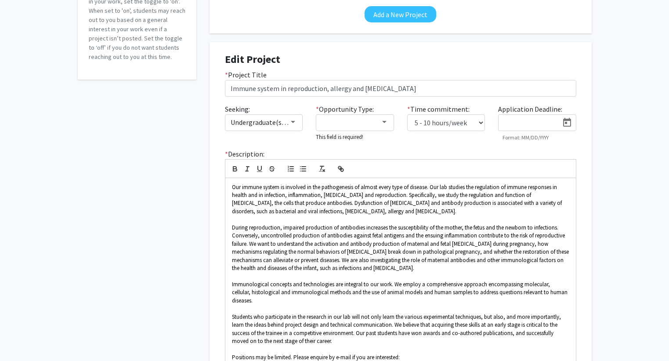
click at [626, 195] on div "Accepting Students? Would you like to receive student requests to work with you…" at bounding box center [334, 196] width 669 height 588
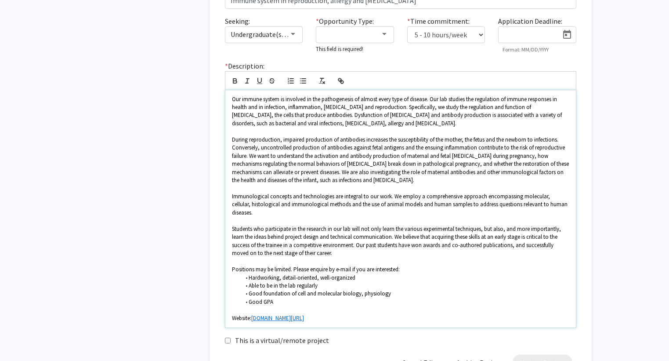
click at [299, 239] on span "Students who participate in the research in our lab will not only learn the var…" at bounding box center [397, 241] width 330 height 32
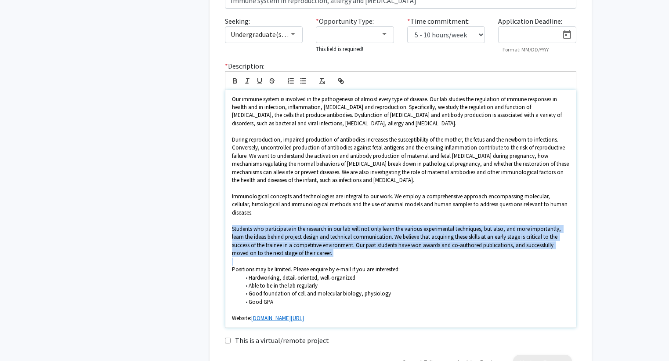
click at [299, 239] on span "Students who participate in the research in our lab will not only learn the var…" at bounding box center [397, 241] width 330 height 32
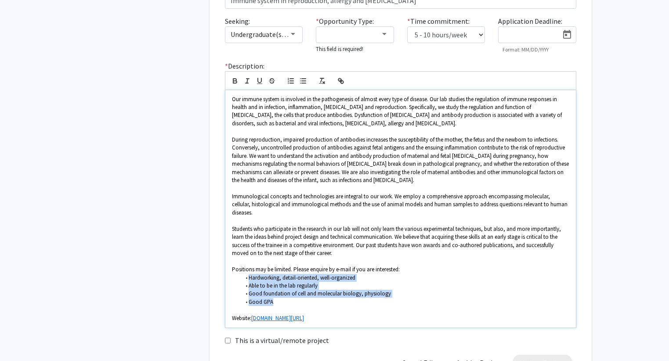
drag, startPoint x: 306, startPoint y: 294, endPoint x: 219, endPoint y: 269, distance: 90.9
click at [219, 269] on div "* Description: Our immune system is involved in the pathogenesis of almost ever…" at bounding box center [400, 194] width 365 height 267
click at [262, 289] on span "Good foundation of cell and molecular biology, physiology" at bounding box center [320, 292] width 142 height 7
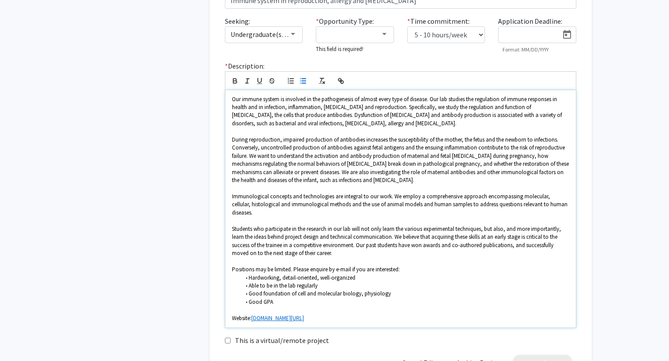
click at [406, 265] on p "Positions may be limited. Please enquire by e-mail if you are interested:" at bounding box center [400, 269] width 337 height 8
click at [280, 298] on li "Good GPA" at bounding box center [404, 302] width 329 height 8
drag, startPoint x: 329, startPoint y: 221, endPoint x: 352, endPoint y: 218, distance: 22.7
click at [352, 225] on span "Students who participate in the research in our lab will not only learn the var…" at bounding box center [397, 241] width 330 height 32
drag, startPoint x: 340, startPoint y: 219, endPoint x: 359, endPoint y: 221, distance: 18.9
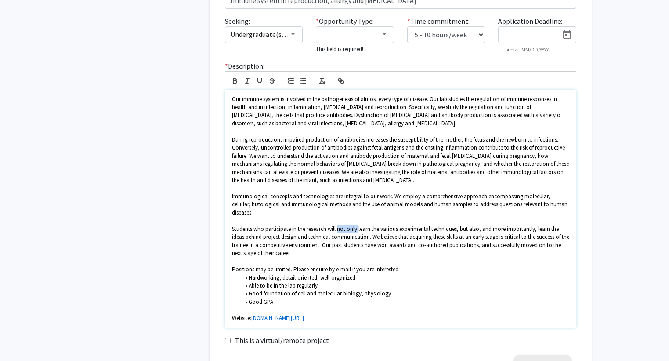
click at [359, 225] on span "Students who participate in the research will not only learn the various experi…" at bounding box center [401, 241] width 339 height 32
click at [353, 225] on span "Students who participate in the research will learn the various experimental te…" at bounding box center [401, 241] width 338 height 32
click at [357, 225] on span "Students who participate in the research will learn the various experimental te…" at bounding box center [401, 241] width 338 height 32
drag, startPoint x: 434, startPoint y: 219, endPoint x: 510, endPoint y: 223, distance: 76.1
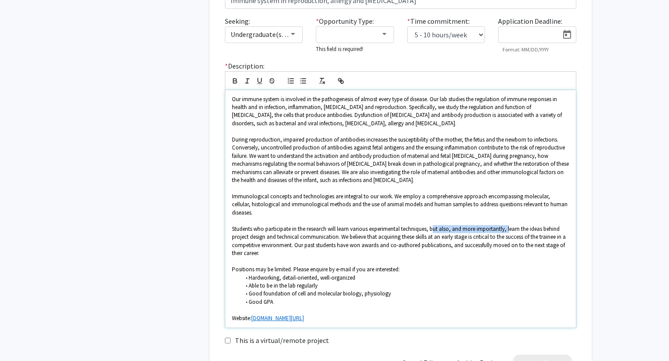
click at [510, 225] on span "Students who participate in the research will learn various experimental techni…" at bounding box center [399, 241] width 335 height 32
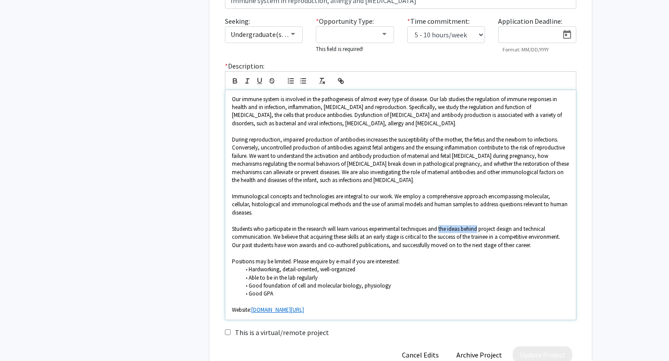
drag, startPoint x: 441, startPoint y: 221, endPoint x: 480, endPoint y: 220, distance: 38.7
click at [480, 225] on span "Students who participate in the research will learn various experimental techni…" at bounding box center [396, 237] width 329 height 24
drag, startPoint x: 470, startPoint y: 220, endPoint x: 482, endPoint y: 218, distance: 12.4
click at [482, 225] on span "Students who participate in the research will learn various experimental techni…" at bounding box center [396, 237] width 329 height 24
drag, startPoint x: 232, startPoint y: 228, endPoint x: 272, endPoint y: 228, distance: 40.0
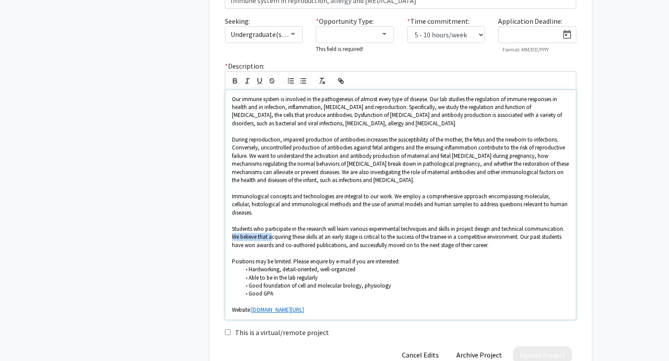
click at [272, 228] on span "Students who participate in the research will learn various experimental techni…" at bounding box center [399, 237] width 334 height 24
drag, startPoint x: 321, startPoint y: 230, endPoint x: 319, endPoint y: 199, distance: 31.2
click at [321, 229] on span "Students who participate in the research will learn various experimental techni…" at bounding box center [400, 237] width 337 height 24
drag, startPoint x: 283, startPoint y: 229, endPoint x: 371, endPoint y: 228, distance: 87.9
click at [371, 228] on span "Students who participate in the research will learn various experimental techni…" at bounding box center [399, 237] width 334 height 24
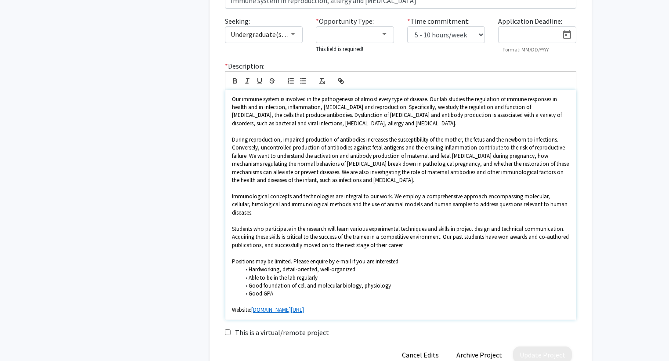
click at [413, 228] on span "Students who participate in the research will learn various experimental techni…" at bounding box center [401, 237] width 338 height 24
click at [393, 228] on span "Students who participate in the research will learn various experimental techni…" at bounding box center [401, 237] width 338 height 24
click at [378, 249] on p at bounding box center [400, 253] width 337 height 8
drag, startPoint x: 540, startPoint y: 229, endPoint x: 272, endPoint y: 237, distance: 267.6
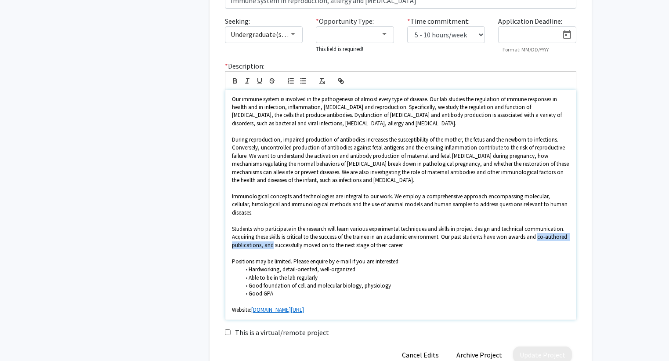
click at [272, 237] on span "Students who participate in the research will learn various experimental techni…" at bounding box center [400, 237] width 336 height 24
click at [440, 265] on li "Hardworking, detail-oriented, well-organized" at bounding box center [404, 269] width 329 height 8
click at [535, 230] on span "Students who participate in the research will learn various experimental techni…" at bounding box center [400, 237] width 336 height 24
click at [534, 230] on span "Students who participate in the research will learn various experimental techni…" at bounding box center [400, 237] width 336 height 24
click at [323, 239] on span "Students who participate in the research will learn various experimental techni…" at bounding box center [399, 237] width 334 height 24
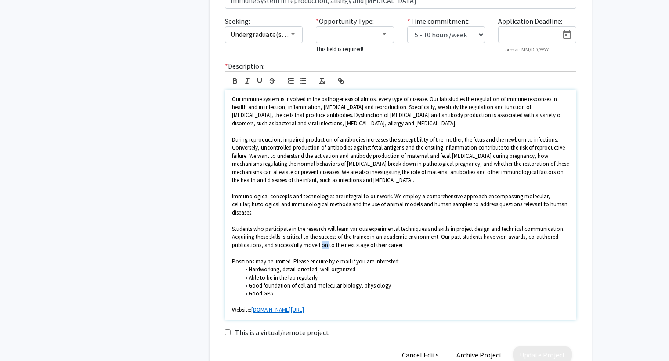
click at [323, 238] on span "Students who participate in the research will learn various experimental techni…" at bounding box center [399, 237] width 334 height 24
click at [355, 265] on span "Hardworking, detail-oriented, well-organized" at bounding box center [302, 268] width 107 height 7
click at [293, 257] on span "Positions may be limited. Please enquire by e-mail if you are interested:" at bounding box center [316, 260] width 168 height 7
click at [402, 257] on p "Positions may be limited. Please enquire by e-mail if you are interested:" at bounding box center [400, 261] width 337 height 8
drag, startPoint x: 232, startPoint y: 253, endPoint x: 419, endPoint y: 252, distance: 187.6
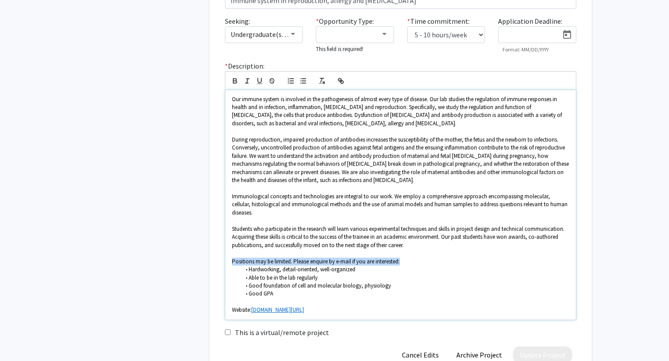
click at [419, 257] on p "Positions may be limited. Please enquire by e-mail if you are interested:" at bounding box center [400, 261] width 337 height 8
drag, startPoint x: 249, startPoint y: 264, endPoint x: 285, endPoint y: 262, distance: 36.1
click at [285, 265] on span "Hardworking, detail-oriented, well-organized" at bounding box center [302, 268] width 107 height 7
click at [287, 265] on span "Detail-oriented, well-organized" at bounding box center [285, 268] width 73 height 7
click at [343, 265] on li "Detail-oriented, well-organized" at bounding box center [404, 269] width 329 height 8
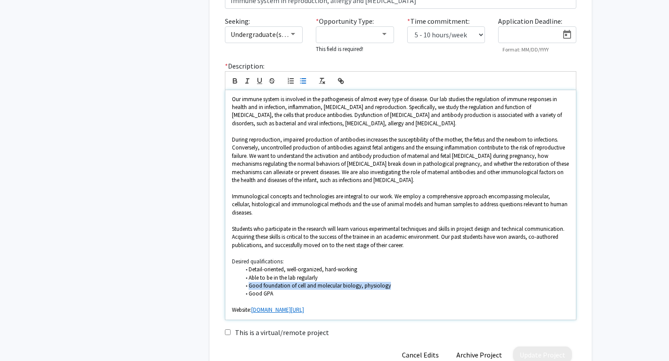
drag, startPoint x: 364, startPoint y: 278, endPoint x: 249, endPoint y: 279, distance: 115.1
click at [249, 282] on li "Good foundation of cell and molecular biology, physiology" at bounding box center [404, 286] width 329 height 8
drag, startPoint x: 263, startPoint y: 280, endPoint x: 278, endPoint y: 276, distance: 15.9
click at [264, 282] on span "Able to be in the lab regularly" at bounding box center [283, 285] width 69 height 7
click at [307, 274] on span "Good foundation of cell and molecular biology, physiology" at bounding box center [320, 277] width 142 height 7
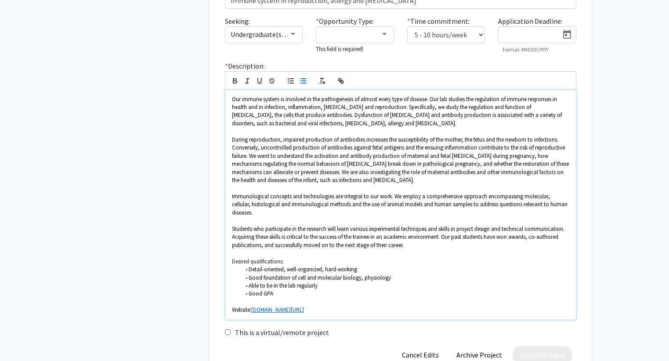
click at [363, 274] on span "Good foundation of cell and molecular biology, physiology" at bounding box center [320, 277] width 142 height 7
click at [297, 274] on span "Good foundation of cell and molecular biology, physiology" at bounding box center [320, 277] width 142 height 7
click at [282, 289] on li "Good GPA" at bounding box center [404, 293] width 329 height 8
drag, startPoint x: 279, startPoint y: 285, endPoint x: 249, endPoint y: 287, distance: 30.4
click at [249, 289] on li "Good GPA" at bounding box center [404, 293] width 329 height 8
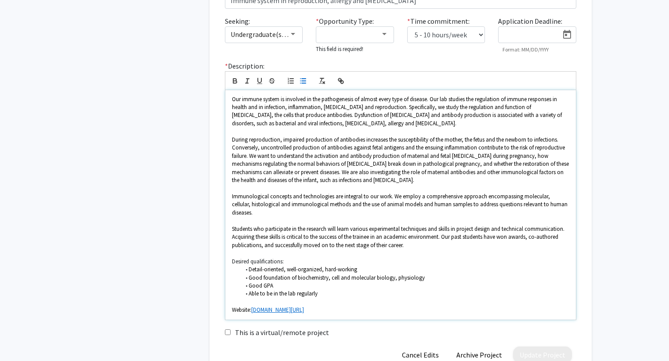
click at [278, 289] on span "Able to be in the lab regularly" at bounding box center [283, 292] width 69 height 7
click at [235, 298] on p at bounding box center [400, 302] width 337 height 8
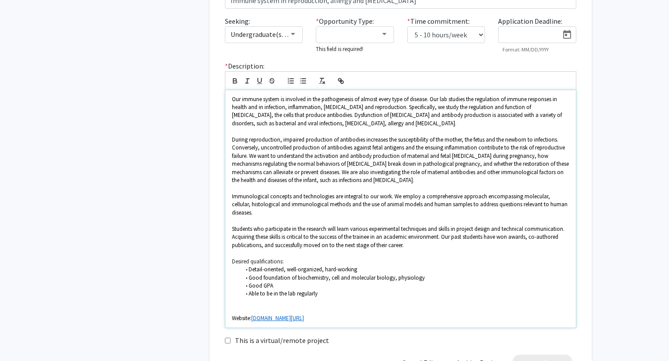
paste div
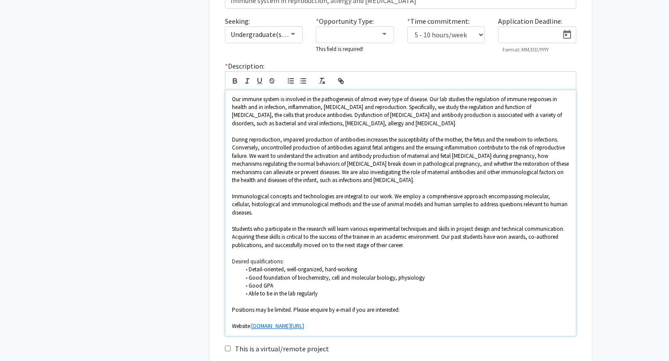
scroll to position [285, 0]
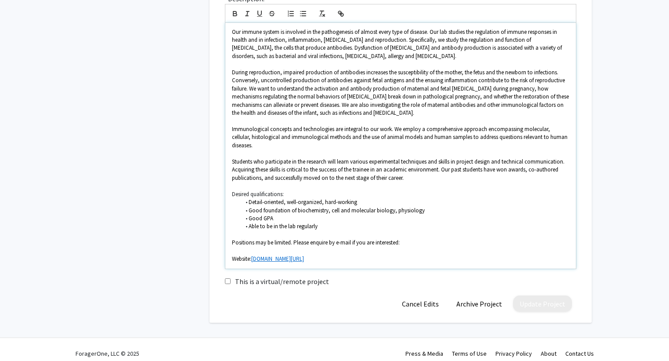
click at [400, 239] on span "Positions may be limited. Please enquire by e-mail if you are interested:" at bounding box center [316, 242] width 168 height 7
drag, startPoint x: 387, startPoint y: 232, endPoint x: 353, endPoint y: 233, distance: 34.7
click at [353, 239] on p "Positions may be limited. Please enquire by e-mail if you are interested." at bounding box center [400, 243] width 337 height 8
click at [362, 239] on p "Positions may be limited. Please enquire by e-mail if you are interested." at bounding box center [400, 243] width 337 height 8
drag, startPoint x: 232, startPoint y: 234, endPoint x: 293, endPoint y: 233, distance: 61.1
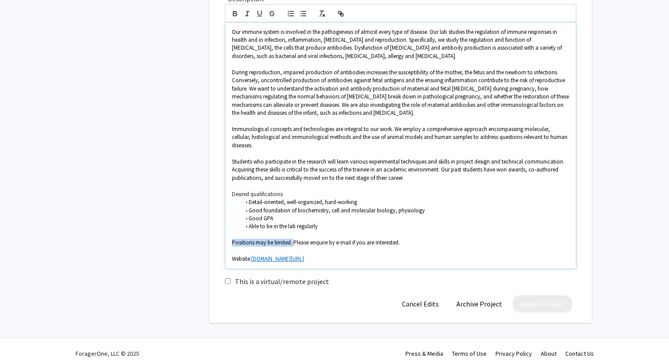
click at [293, 239] on span "Positions may be limited. Please enquire by e-mail if you are interested." at bounding box center [316, 242] width 168 height 7
click at [260, 247] on p at bounding box center [400, 251] width 337 height 8
drag, startPoint x: 260, startPoint y: 248, endPoint x: 225, endPoint y: 246, distance: 35.6
click at [225, 246] on div "Our immune system is involved in the pathogenesis of almost every type of disea…" at bounding box center [400, 146] width 351 height 246
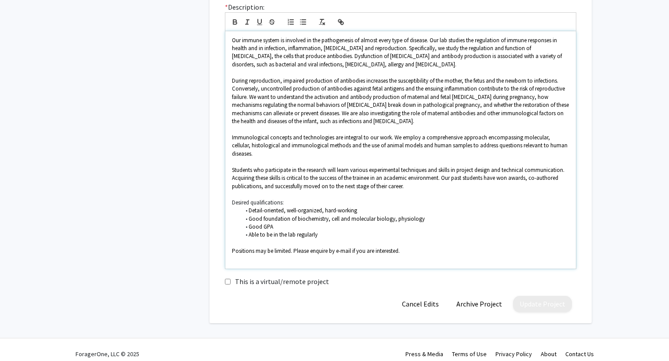
scroll to position [269, 0]
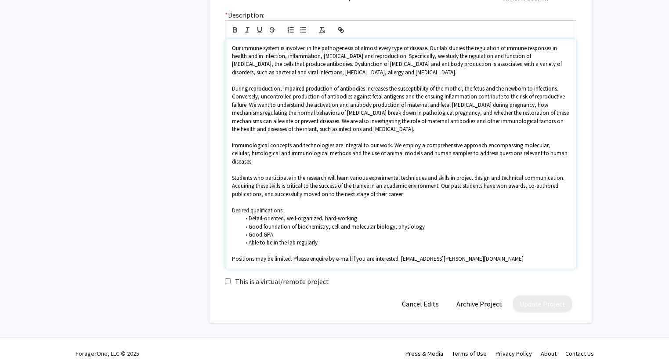
click at [416, 255] on span "Positions may be limited. Please enquire by e-mail if you are interested. [EMAI…" at bounding box center [378, 258] width 292 height 7
click at [401, 255] on span "Positions may be limited. Please enquire by e-mail if you are interested. [EMAI…" at bounding box center [378, 258] width 292 height 7
click at [419, 255] on span "Positions may be limited. Please enquire by e-mail if you are interested ([PERS…" at bounding box center [400, 258] width 336 height 7
click at [402, 255] on span "Positions may be limited. Please enquire by e-mail if you are interested ([PERS…" at bounding box center [364, 258] width 264 height 7
click at [426, 223] on li "Good foundation of biochemistry, cell and molecular biology, physiology" at bounding box center [404, 227] width 329 height 8
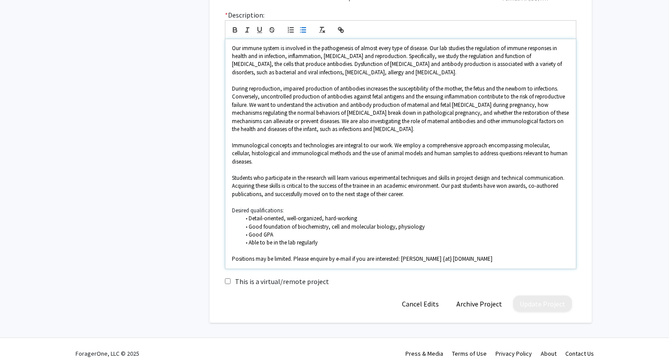
click at [476, 257] on div "Our immune system is involved in the pathogenesis of almost every type of disea…" at bounding box center [400, 153] width 351 height 229
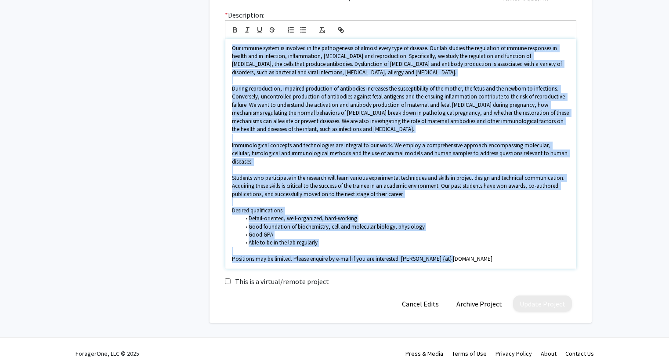
copy div "Our immune system is involved in the pathogenesis of almost every type of disea…"
click at [451, 214] on li "Detail-oriented, well-organized, hard-working" at bounding box center [404, 218] width 329 height 8
click at [434, 298] on button "Cancel Edits" at bounding box center [420, 303] width 50 height 16
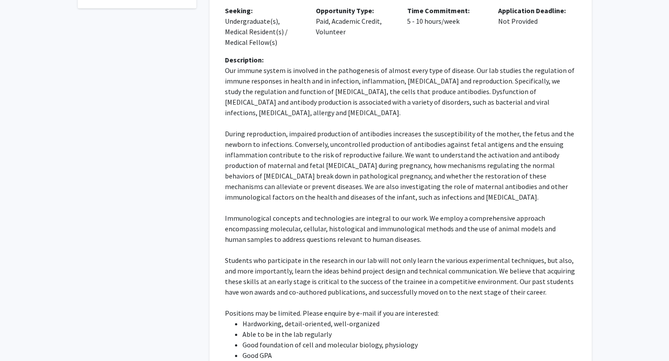
scroll to position [181, 0]
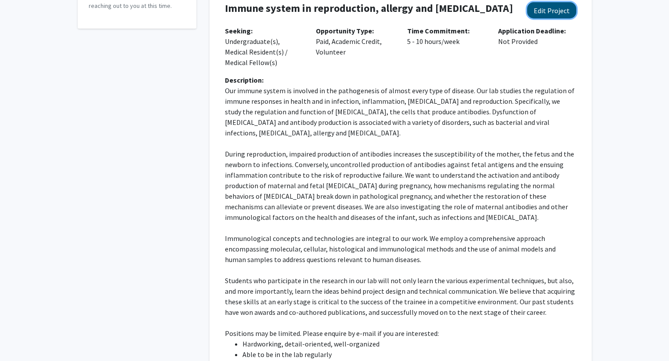
click at [553, 12] on button "Edit Project" at bounding box center [551, 10] width 49 height 16
select select "5 - 10"
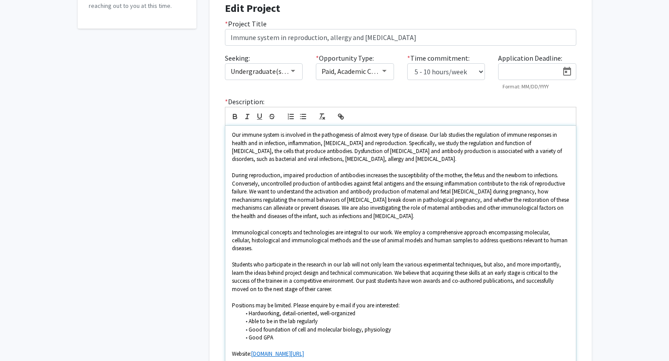
click at [342, 208] on span "During reproduction, impaired production of antibodies increases the susceptibi…" at bounding box center [401, 195] width 338 height 48
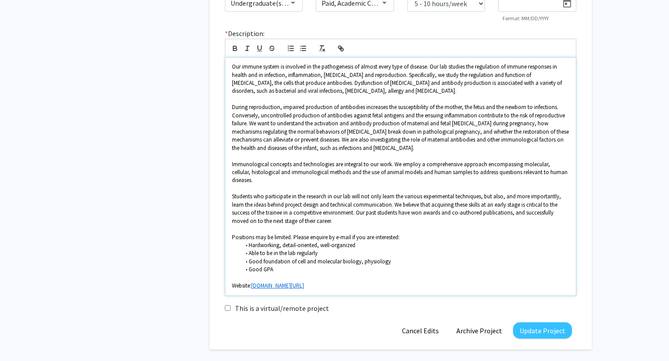
scroll to position [269, 0]
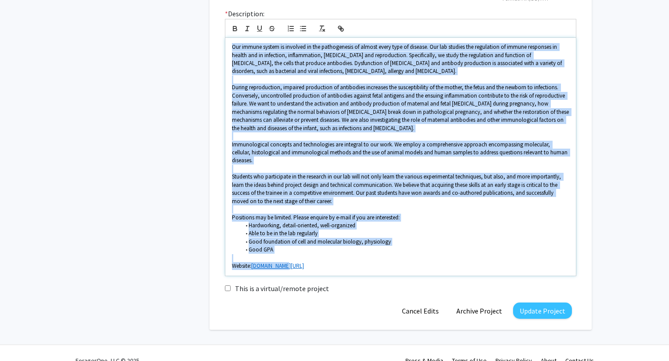
drag, startPoint x: 300, startPoint y: 260, endPoint x: 219, endPoint y: 34, distance: 240.8
click at [219, 34] on div "* Description: Our immune system is involved in the pathogenesis of almost ever…" at bounding box center [400, 141] width 365 height 267
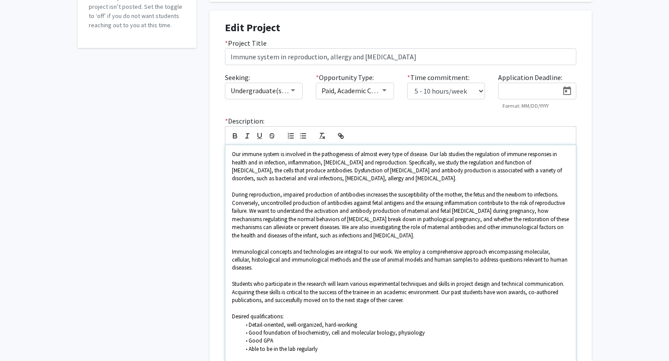
scroll to position [180, 0]
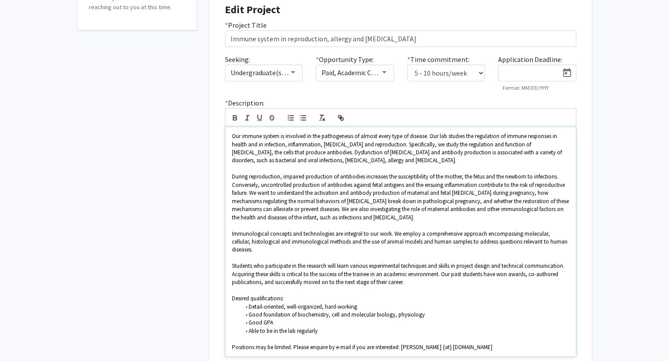
click at [235, 134] on span "Our immune system is involved in the pathogenesis of almost every type of disea…" at bounding box center [397, 148] width 331 height 32
click at [346, 193] on span "During reproduction, impaired production of antibodies increases the susceptibi…" at bounding box center [401, 197] width 338 height 48
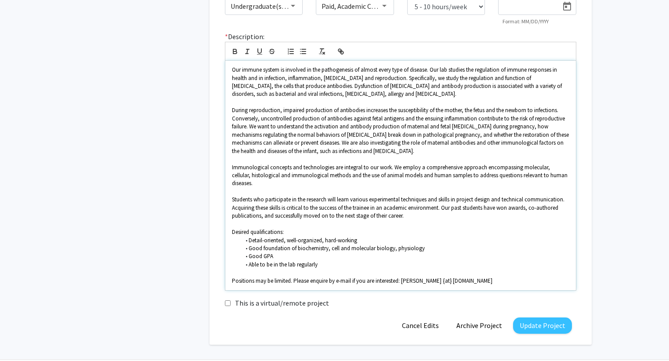
scroll to position [268, 0]
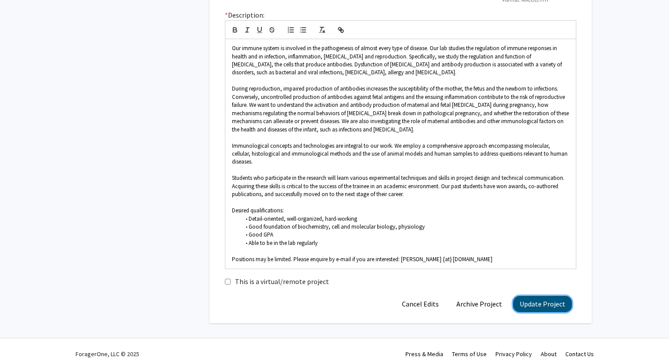
click at [542, 296] on button "Update Project" at bounding box center [542, 304] width 59 height 16
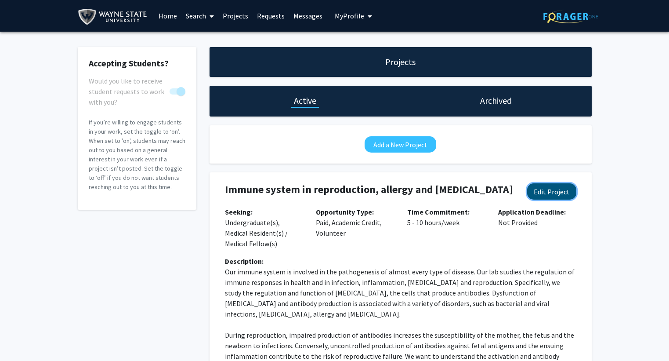
click at [554, 191] on button "Edit Project" at bounding box center [551, 191] width 49 height 16
select select "5 - 10"
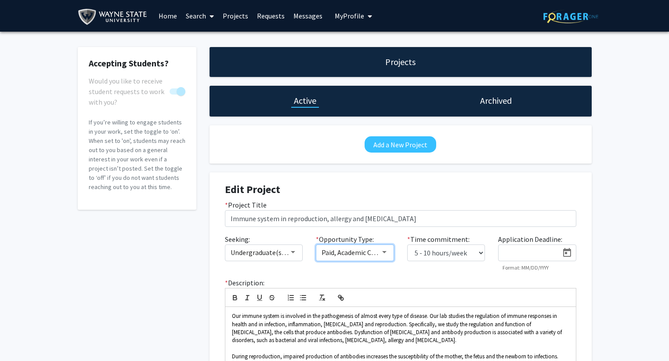
click at [387, 257] on mat-select "Paid, Academic Credit, Volunteer" at bounding box center [355, 252] width 78 height 17
click at [383, 256] on mat-select "Paid, Academic Credit, Volunteer" at bounding box center [355, 252] width 78 height 17
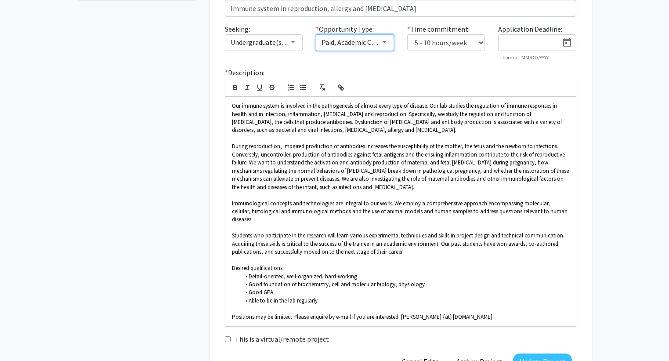
scroll to position [217, 0]
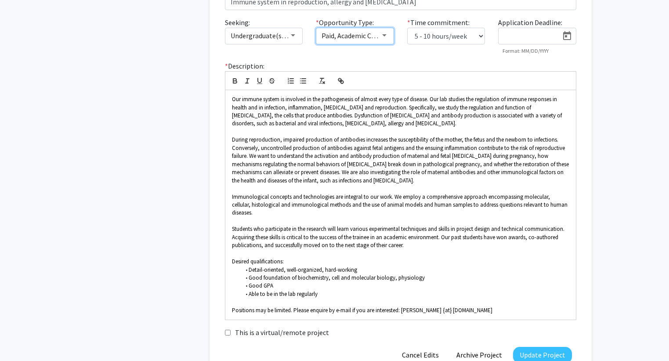
click at [374, 38] on span "Paid, Academic Credit, Volunteer" at bounding box center [370, 35] width 97 height 9
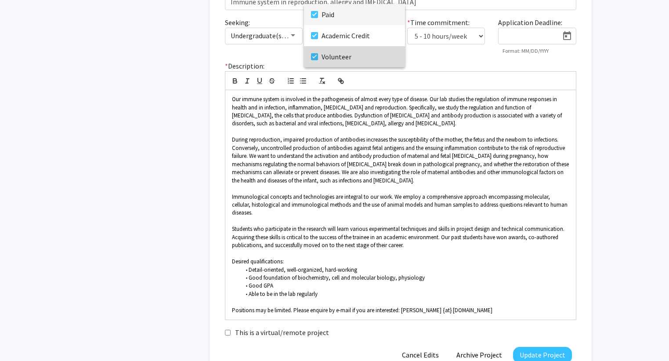
drag, startPoint x: 317, startPoint y: 60, endPoint x: 316, endPoint y: 44, distance: 15.9
click at [317, 59] on mat-pseudo-checkbox at bounding box center [314, 56] width 7 height 7
click at [313, 32] on mat-pseudo-checkbox at bounding box center [314, 35] width 7 height 7
click at [315, 12] on mat-pseudo-checkbox at bounding box center [314, 14] width 7 height 7
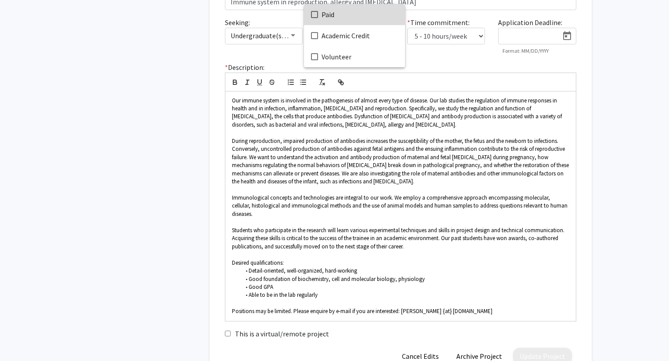
click at [317, 15] on mat-pseudo-checkbox at bounding box center [314, 14] width 7 height 7
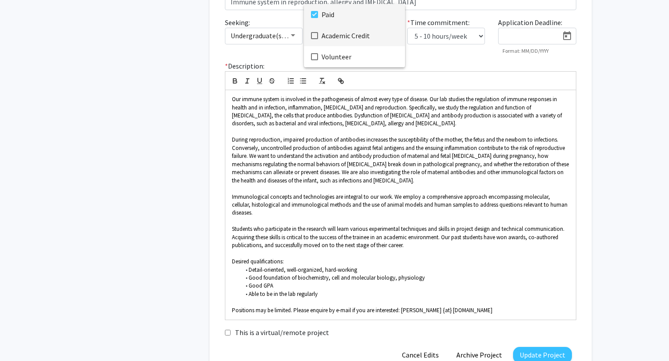
click at [317, 36] on mat-pseudo-checkbox at bounding box center [314, 35] width 7 height 7
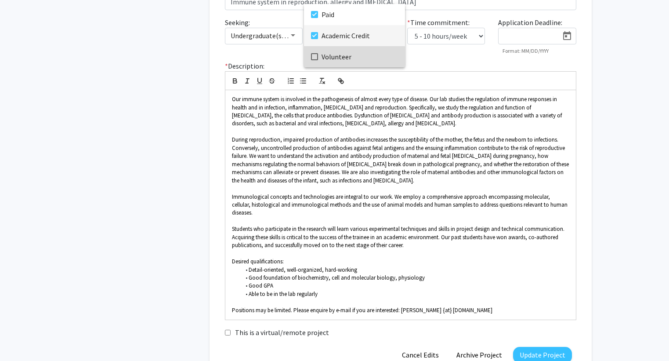
click at [315, 56] on mat-pseudo-checkbox at bounding box center [314, 56] width 7 height 7
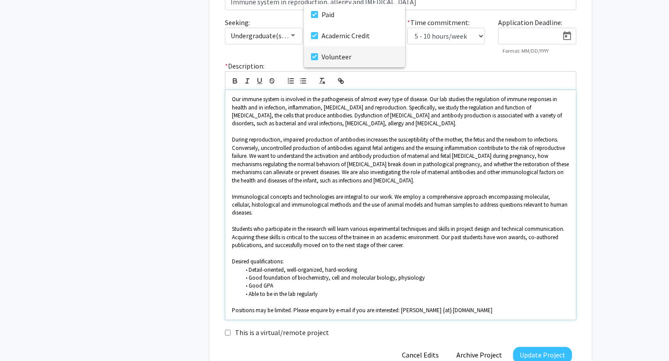
click at [380, 145] on div at bounding box center [334, 180] width 669 height 361
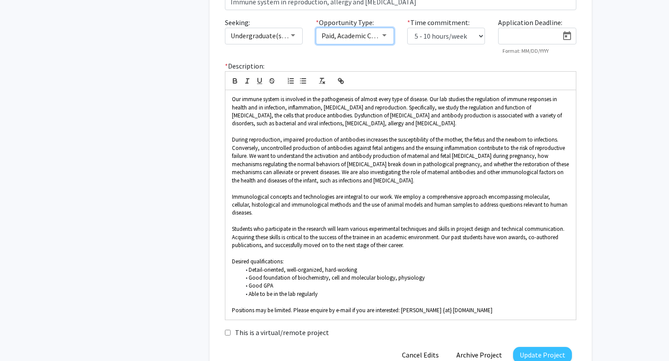
click at [366, 38] on span "Paid, Academic Credit, Volunteer" at bounding box center [370, 35] width 97 height 9
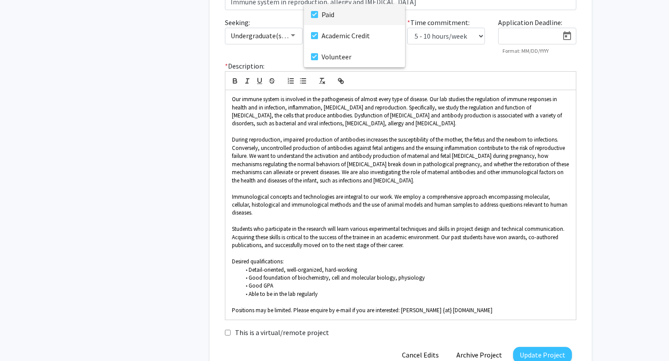
click at [504, 174] on div at bounding box center [334, 180] width 669 height 361
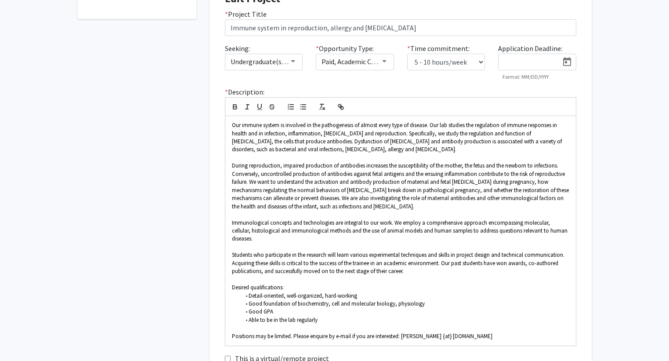
scroll to position [180, 0]
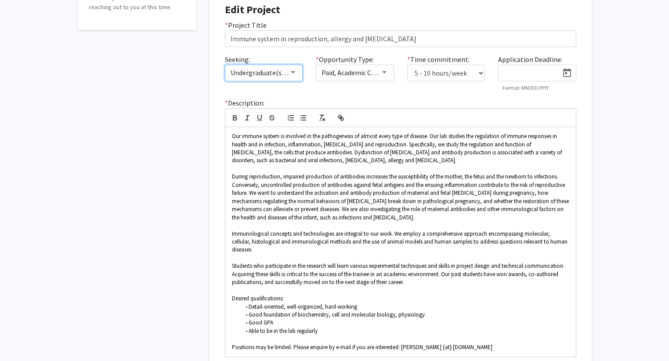
click at [299, 76] on mat-select "Undergraduate(s), Medical Resident(s) / Medical Fellow(s)" at bounding box center [264, 73] width 78 height 17
click at [288, 75] on span "Undergraduate(s), Medical Resident(s) / Medical Fellow(s)" at bounding box center [317, 72] width 173 height 9
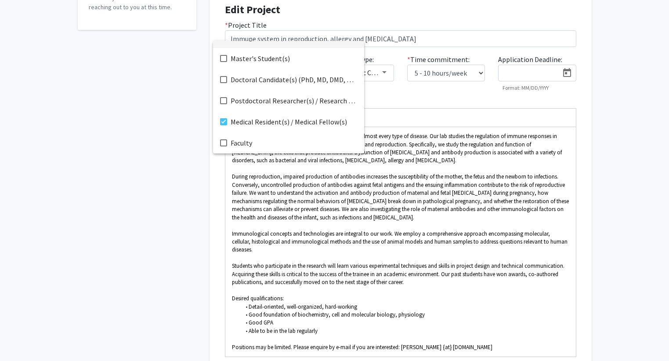
scroll to position [0, 0]
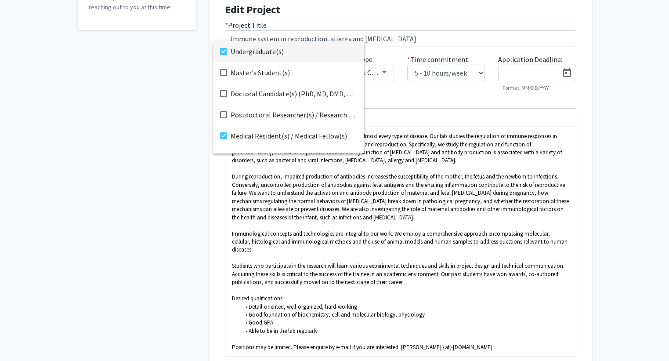
click at [401, 185] on div at bounding box center [334, 180] width 669 height 361
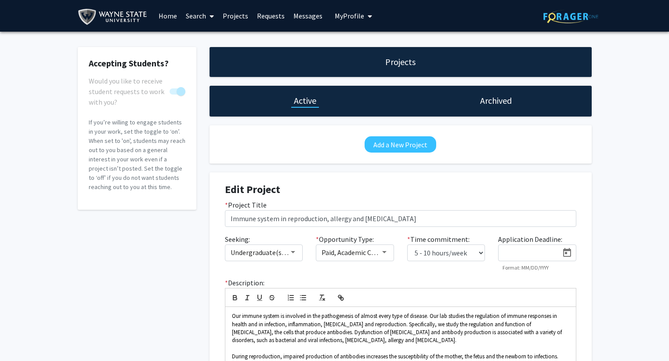
click at [170, 17] on link "Home" at bounding box center [167, 15] width 27 height 31
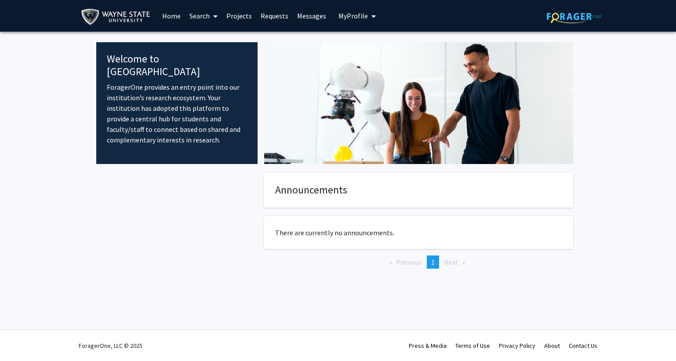
click at [233, 11] on link "Projects" at bounding box center [239, 15] width 34 height 31
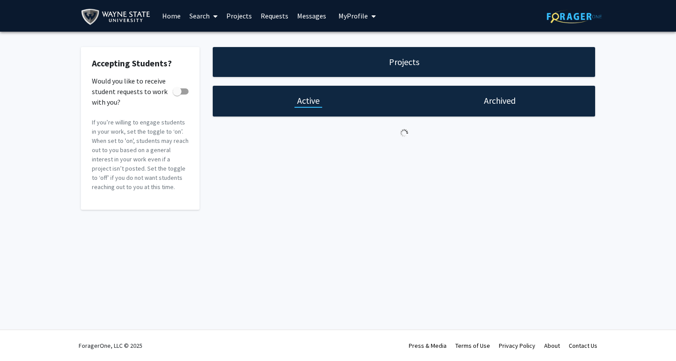
checkbox input "true"
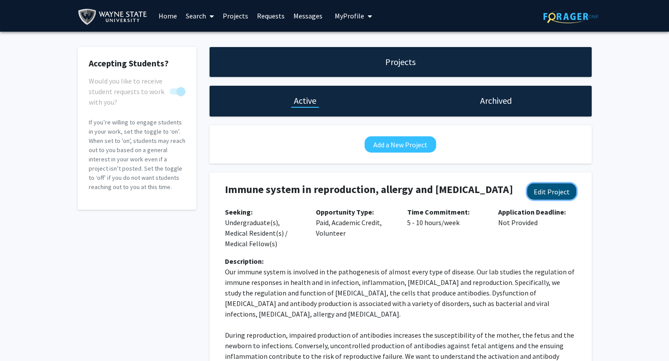
click at [546, 188] on button "Edit Project" at bounding box center [551, 191] width 49 height 16
select select "5 - 10"
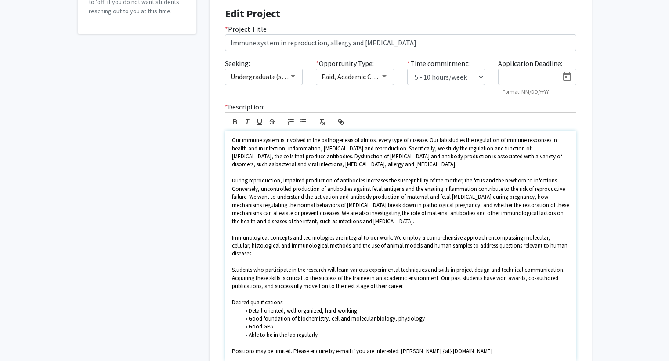
scroll to position [268, 0]
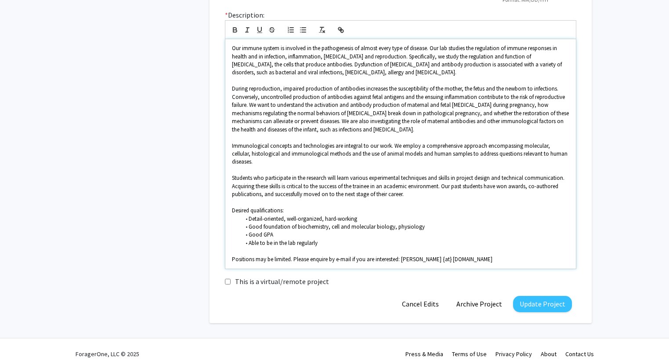
click at [333, 255] on span "Positions may be limited. Please enquire by e-mail if you are interested: [PERS…" at bounding box center [362, 258] width 260 height 7
click at [533, 300] on button "Update Project" at bounding box center [542, 304] width 59 height 16
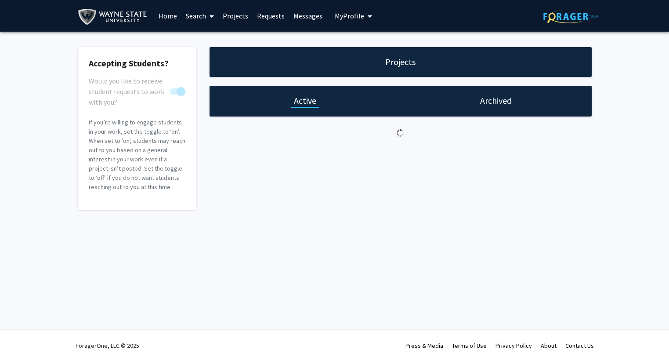
scroll to position [0, 0]
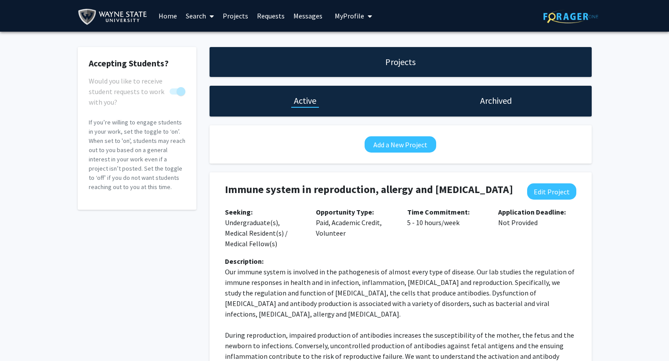
click at [599, 255] on div "Accepting Students? Would you like to receive student requests to work with you…" at bounding box center [334, 330] width 669 height 596
click at [368, 15] on icon "My profile dropdown to access profile and logout" at bounding box center [370, 16] width 4 height 7
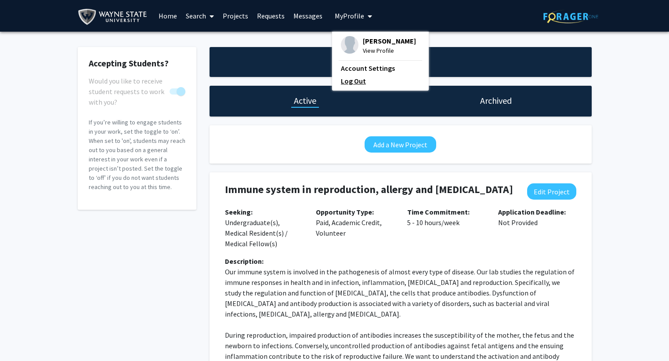
click at [347, 80] on link "Log Out" at bounding box center [380, 81] width 79 height 11
